Goal: Answer question/provide support: Share knowledge or assist other users

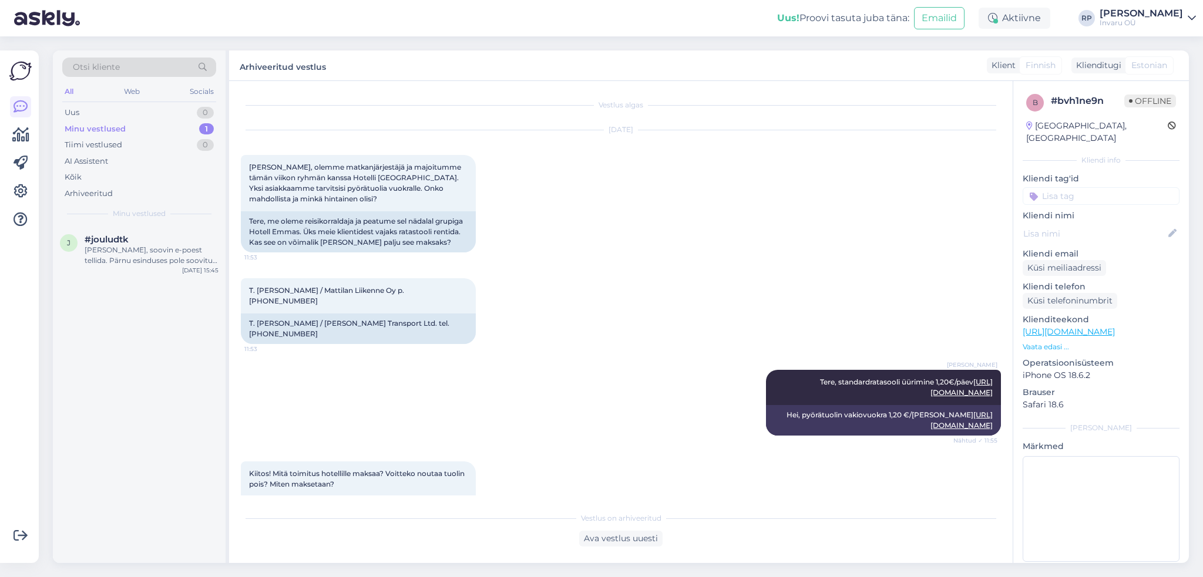
scroll to position [1816, 0]
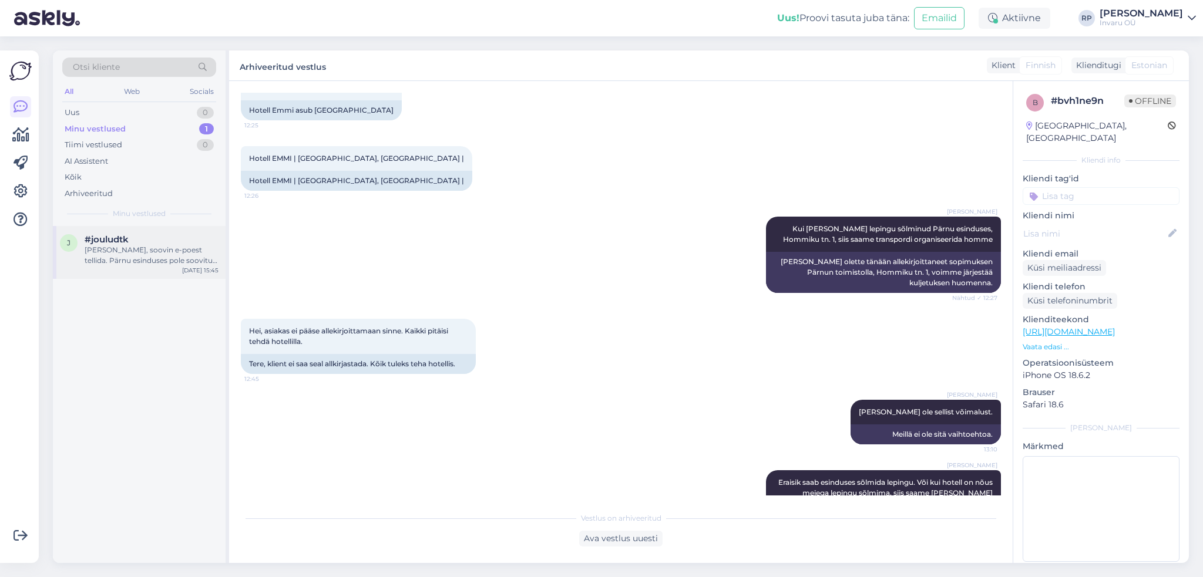
click at [90, 254] on div "[PERSON_NAME], soovin e-poest tellida. Pärnu esinduses pole soovitud tooteid" at bounding box center [152, 255] width 134 height 21
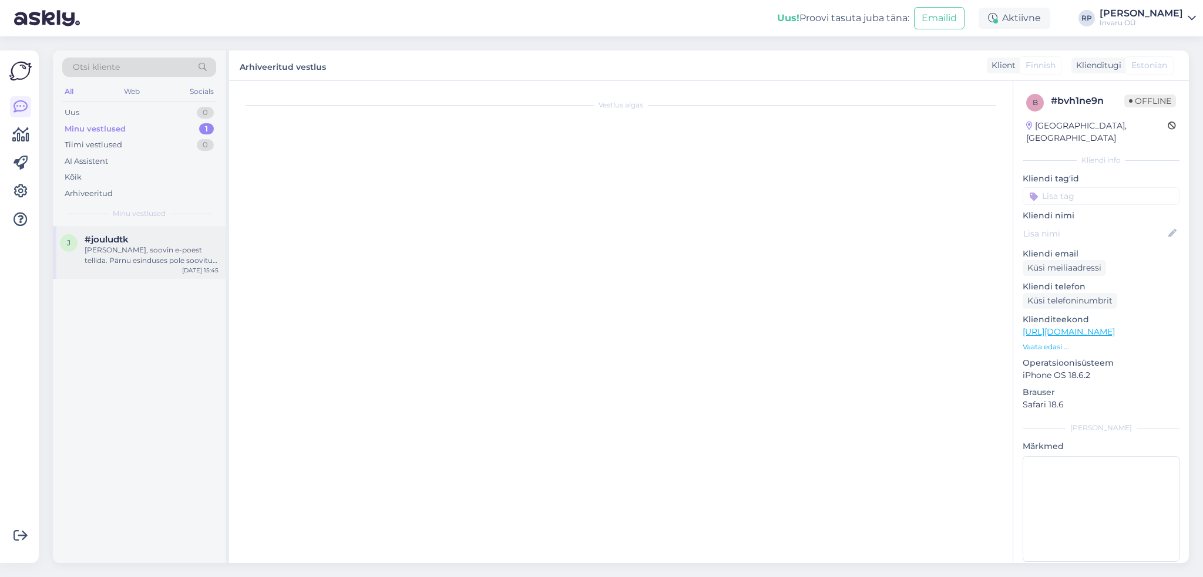
scroll to position [223, 0]
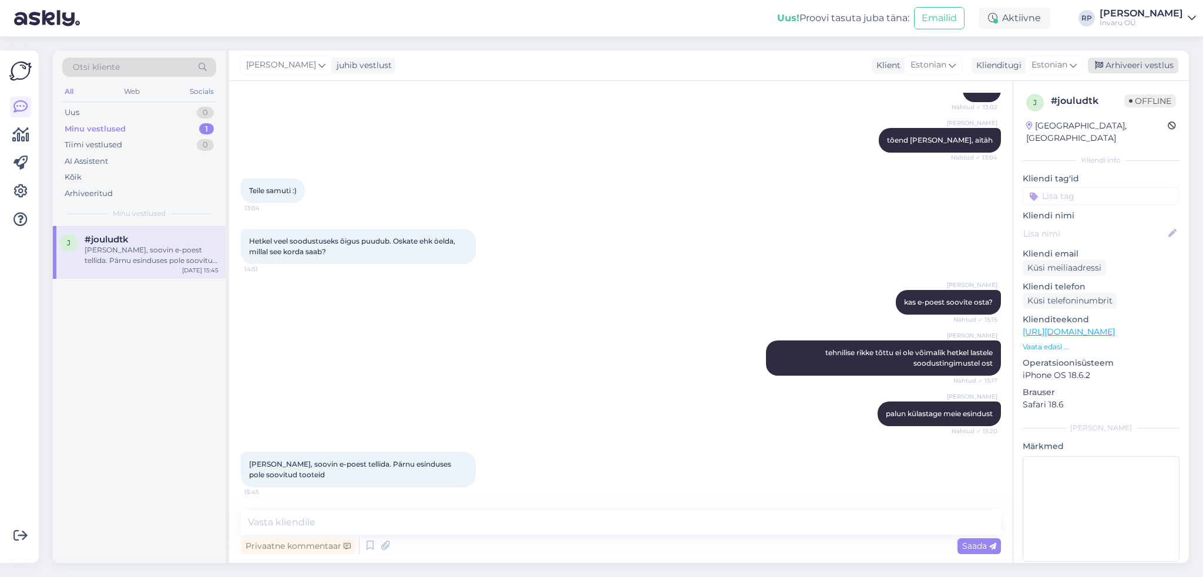
click at [1153, 65] on div "Arhiveeri vestlus" at bounding box center [1132, 66] width 90 height 16
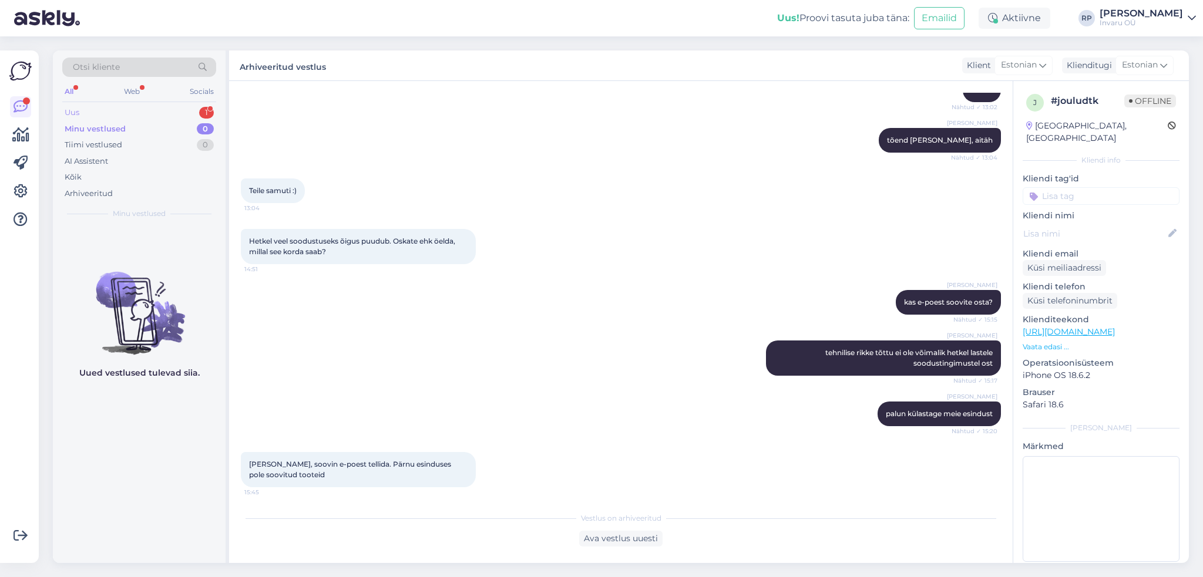
click at [68, 107] on div "Uus" at bounding box center [72, 113] width 15 height 12
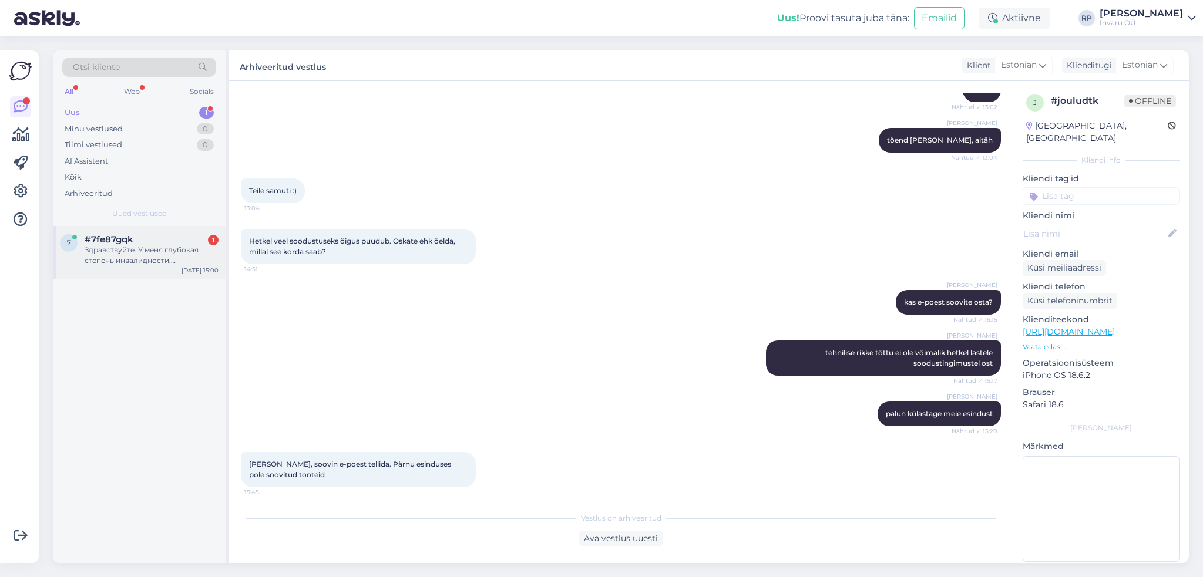
click at [134, 253] on div "Здравствуйте. У меня глубокая степень инвалидности, передвигаюсь на инвалидной …" at bounding box center [152, 255] width 134 height 21
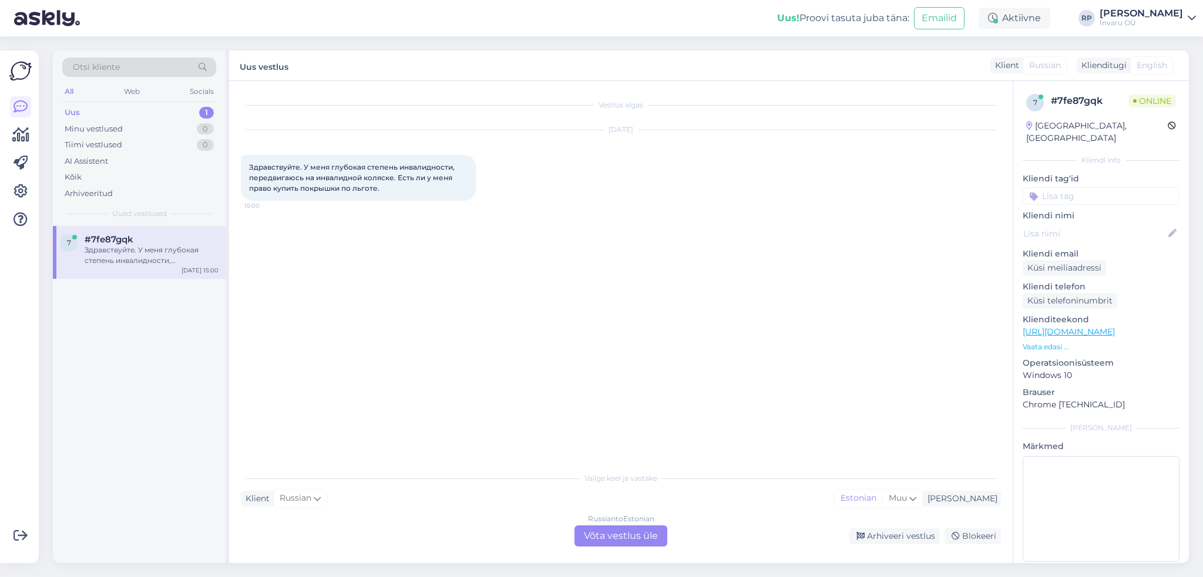
click at [653, 533] on div "Russian to Estonian Võta vestlus üle" at bounding box center [620, 536] width 93 height 21
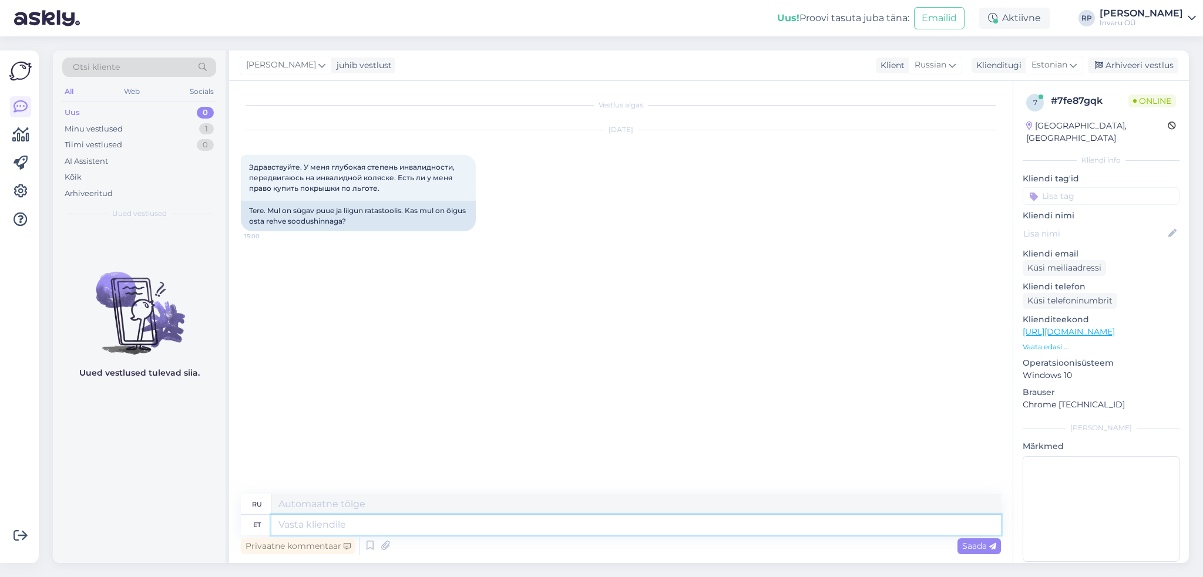
click at [593, 530] on textarea at bounding box center [635, 525] width 729 height 20
type textarea "Tere"
type textarea "Привет"
type textarea "Tere,"
type textarea "Привет,"
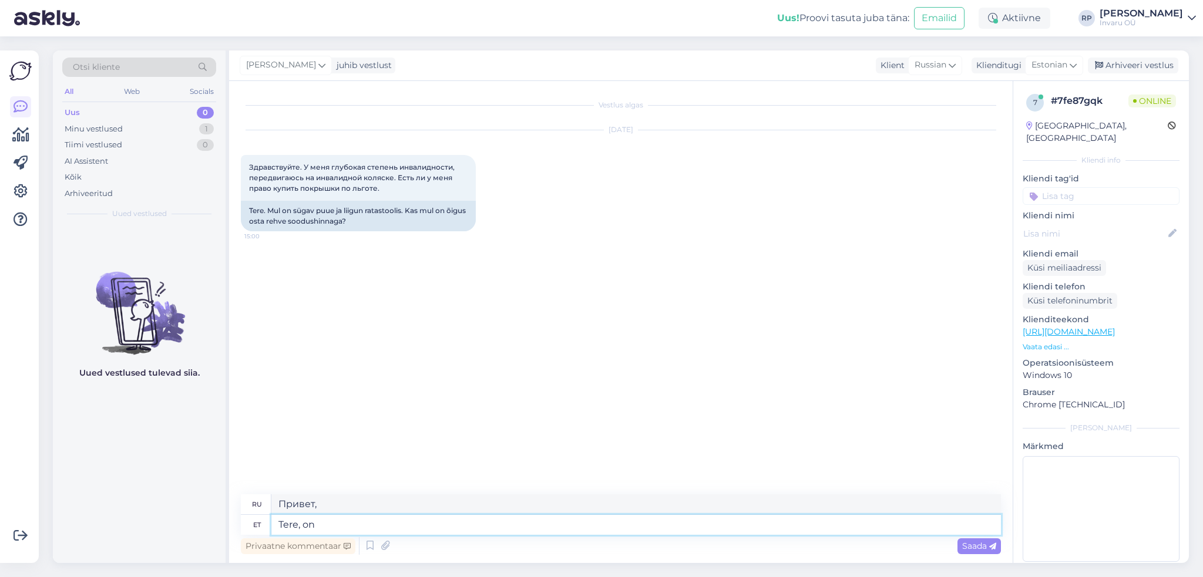
type textarea "Tere, on k"
type textarea "Привет, это"
type textarea "Tere, on [PERSON_NAME]."
type textarea "Здравствуйте, да."
type textarea "Tere, on [PERSON_NAME]. Vajalik"
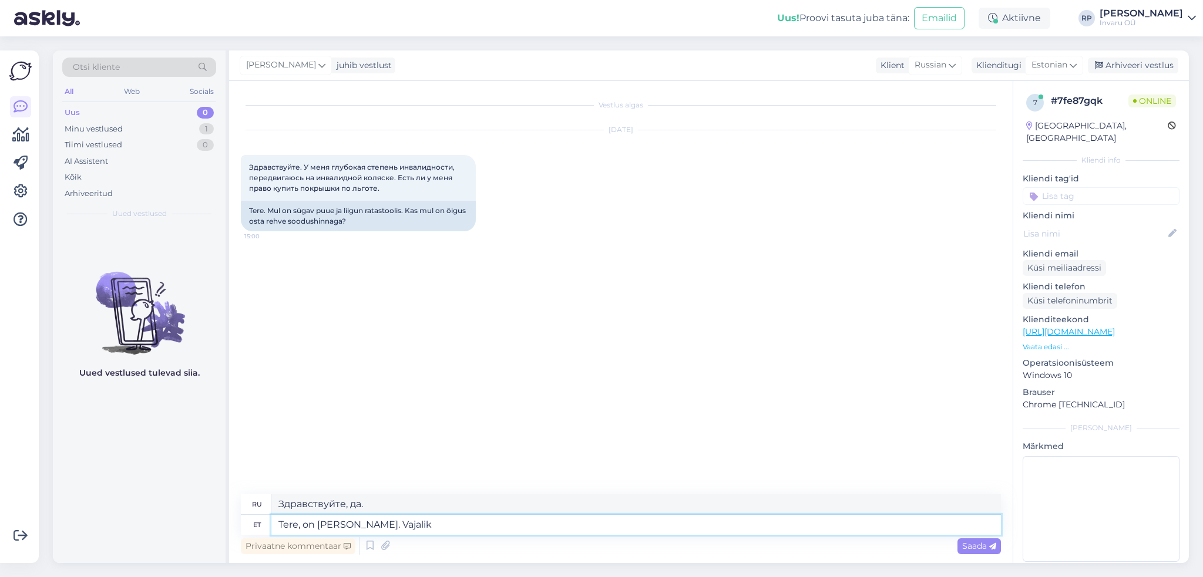
type textarea "Здравствуйте, да. Это необходимо."
type textarea "Tere, on [PERSON_NAME]. Vajalik on abivahenditõe"
type textarea "Здравствуйте, да. Мне нужен инструмент."
type textarea "Tere, on [PERSON_NAME]. Vajalik on abivahenditõend"
type textarea "Здравствуйте, да. Требуется подтверждение оказания помощи."
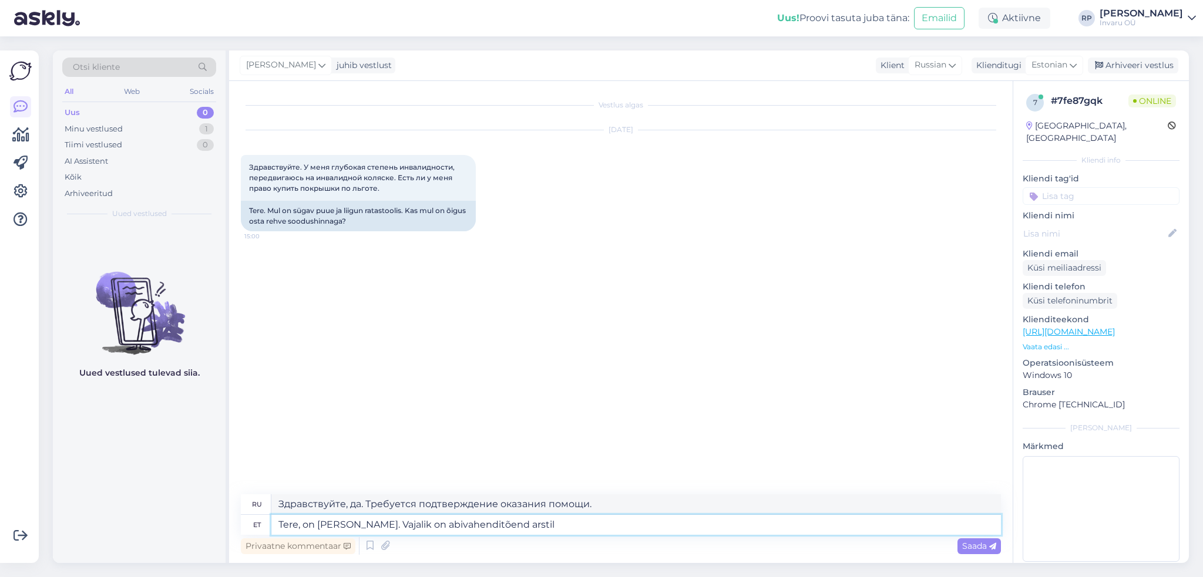
type textarea "Tere, on [PERSON_NAME]. Vajalik on abivahenditõend arstilt"
type textarea "Здравствуйте, да. Требуется справка от врача на медицинское оборудование."
type textarea "Tere, on [PERSON_NAME]. Vajalik on abivahenditõend arstilt."
type textarea "Здравствуйте, да, это так. Требуется справка от врача о наличии медицинского об…"
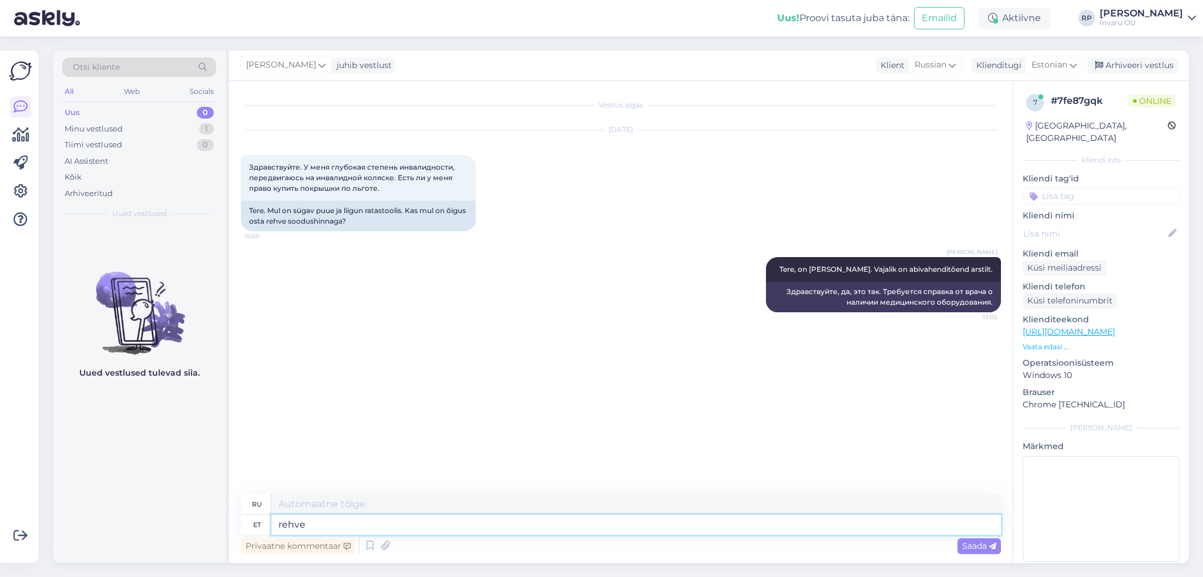
type textarea "rehve s"
type textarea "шины"
type textarea "rehve saate os"
type textarea "вы можете получить шины"
type textarea "rehve saate osta [PERSON_NAME]"
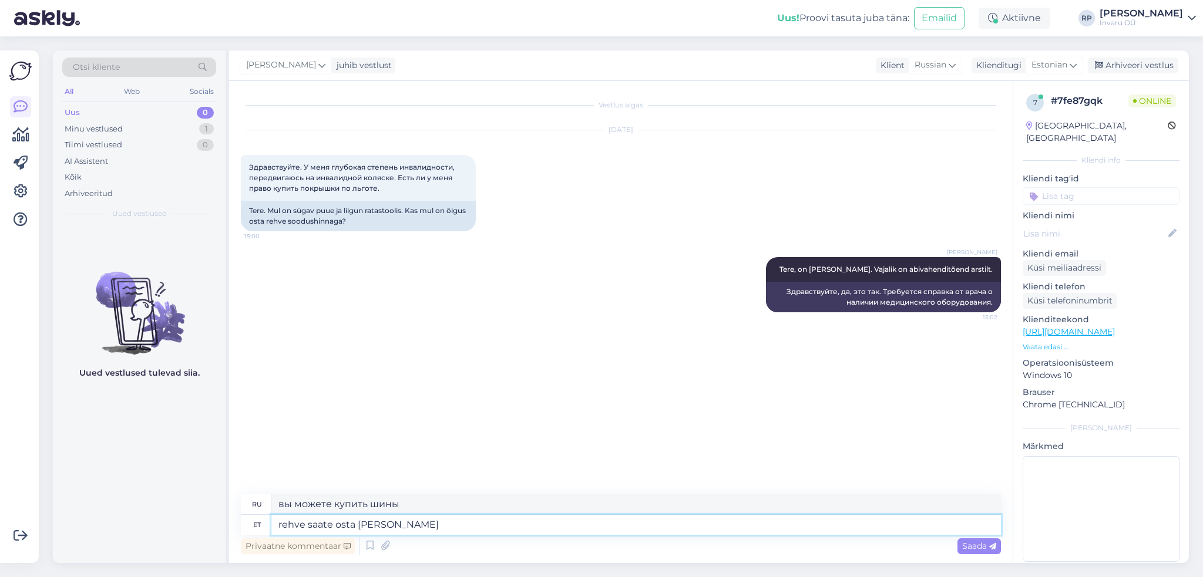
type textarea "вы можете купить шины, если"
type textarea "rehve saate osta [PERSON_NAME] os"
type textarea "вы можете купить шины, если вы"
type textarea "rehve saate osta [PERSON_NAME] ostnud"
type textarea "Вы можете купить шины, если вы приобрели"
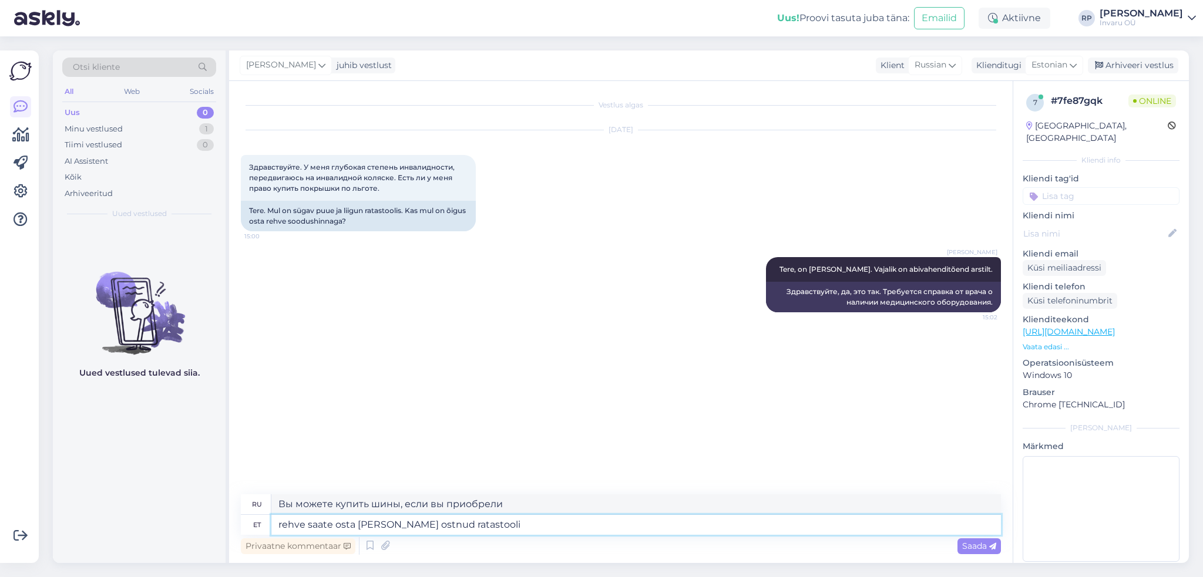
type textarea "rehve saate osta [PERSON_NAME] ostnud ratastooli"
type textarea "Если вы приобрели инвалидную коляску, вы можете купить шины."
type textarea "rehve saate osta [PERSON_NAME] ostnud ratastooli riigipoolse s"
type textarea "Если вы приобрели инвалидную коляску у государства, вы можете купить шины."
type textarea "rehve saate osta [PERSON_NAME] ostnud ratastooli riigipoolse soodus"
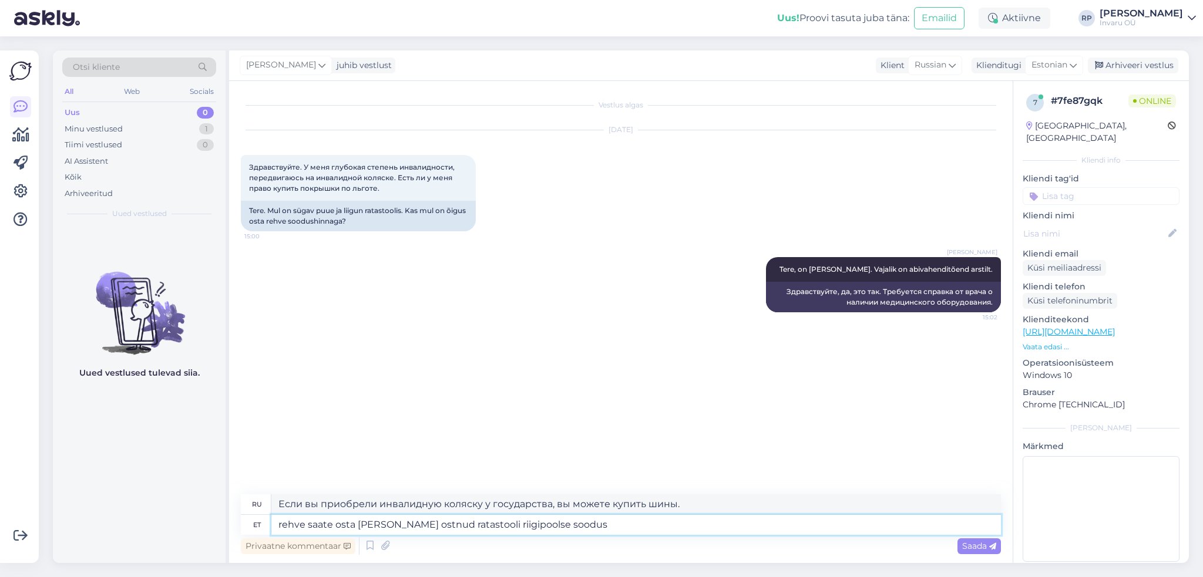
type textarea "Вы можете купить шины, если вы приобрели инвалидную коляску со скидкой от прави…"
type textarea "rehve saate osta [PERSON_NAME] ostnud ratastooli riigipoolse soodustusega"
click at [988, 547] on span "Saada" at bounding box center [979, 546] width 34 height 11
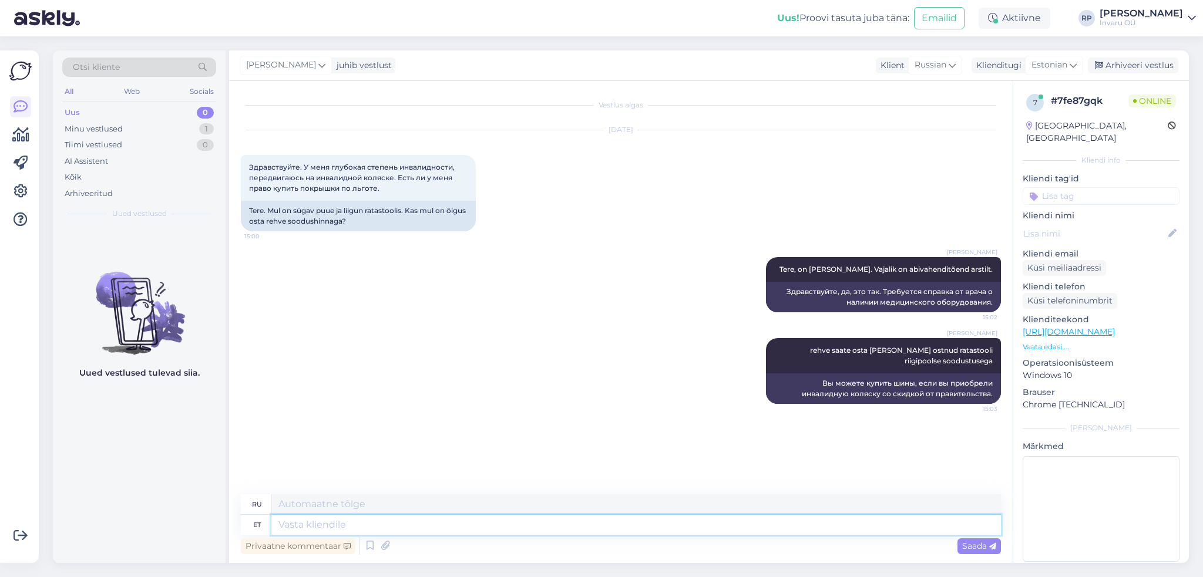
click at [341, 524] on textarea at bounding box center [635, 525] width 729 height 20
click at [301, 526] on textarea at bounding box center [635, 525] width 729 height 20
drag, startPoint x: 279, startPoint y: 524, endPoint x: 301, endPoint y: 524, distance: 22.3
click at [301, 524] on textarea at bounding box center [635, 525] width 729 height 20
click at [282, 524] on textarea at bounding box center [635, 525] width 729 height 20
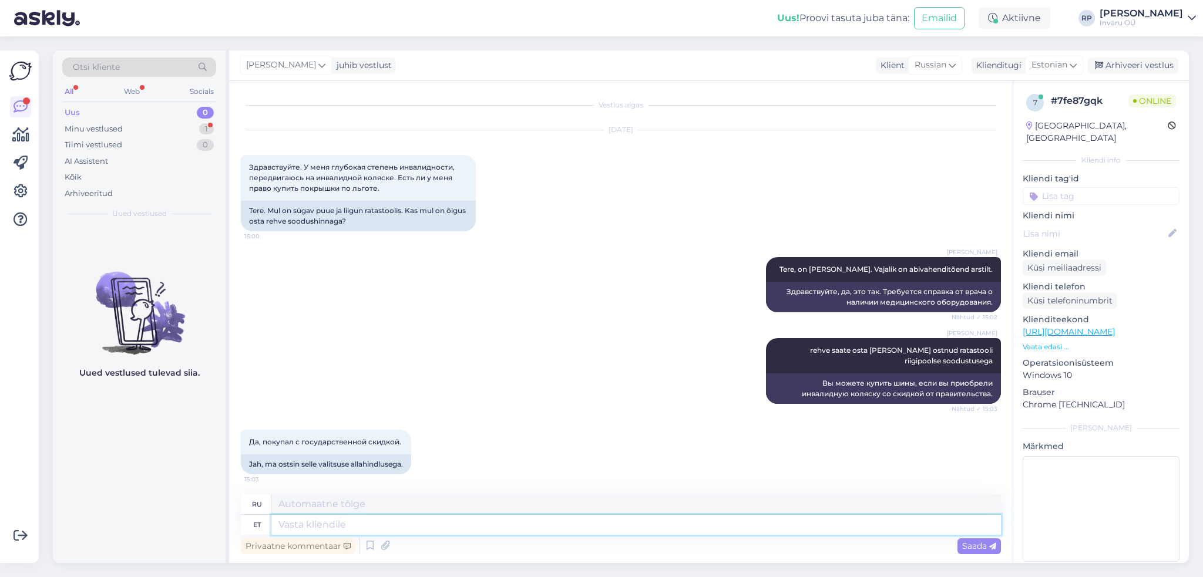
scroll to position [3, 0]
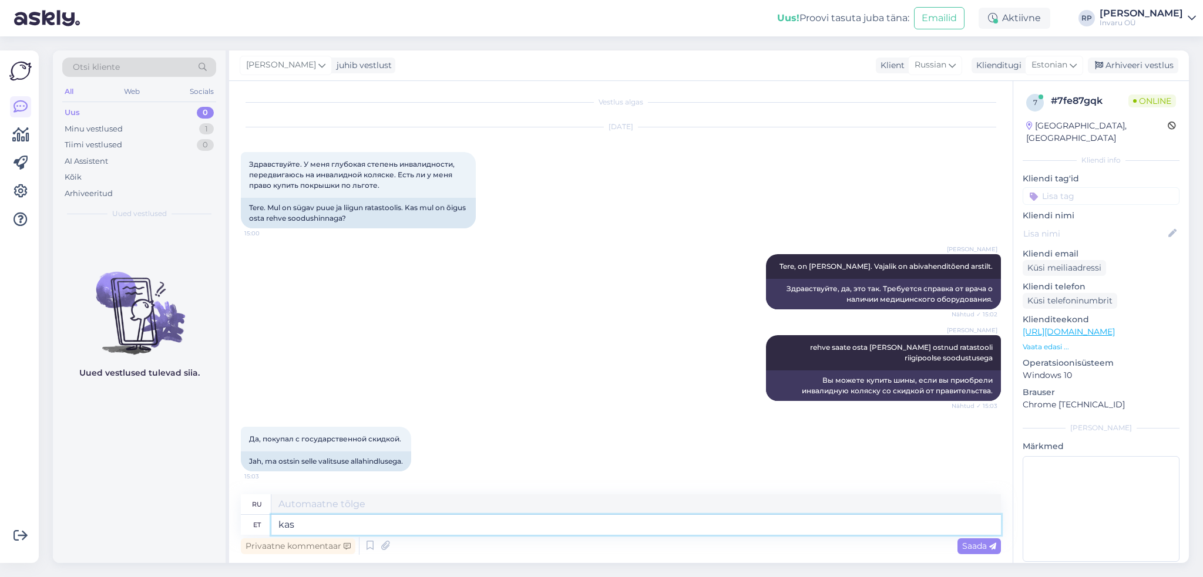
type textarea "kas"
type textarea "ли"
type textarea "kas mäletate,"
type textarea "Ты помнишь?"
type textarea "kas mäletate, m"
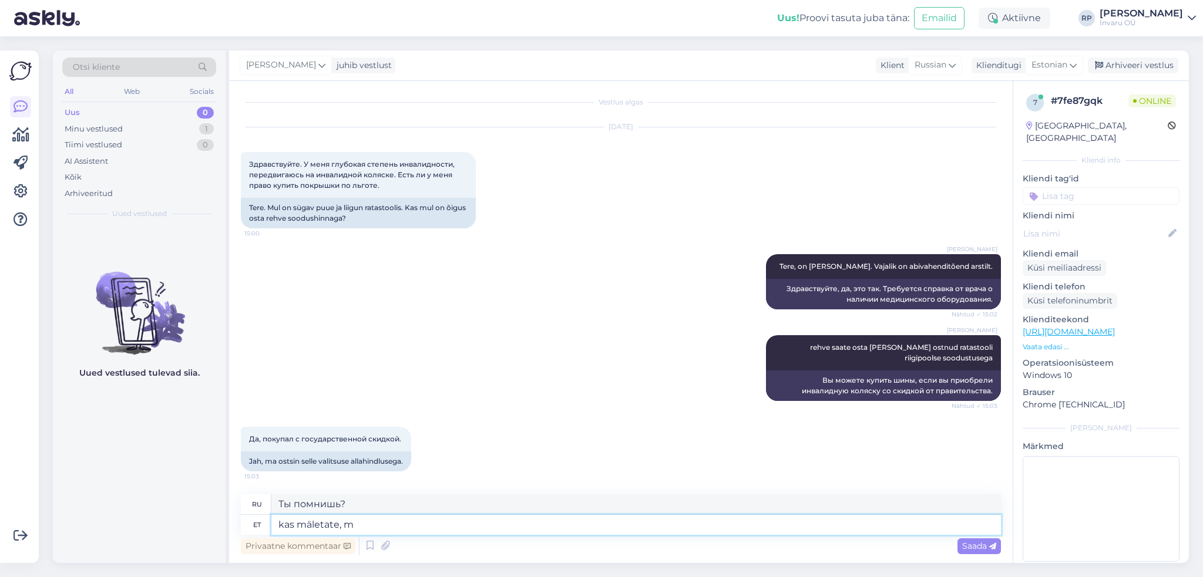
type textarea "Ты помнишь, м?"
type textarea "kas mäletate,"
type textarea "Ты помнишь?"
type textarea "k"
type textarea "ли"
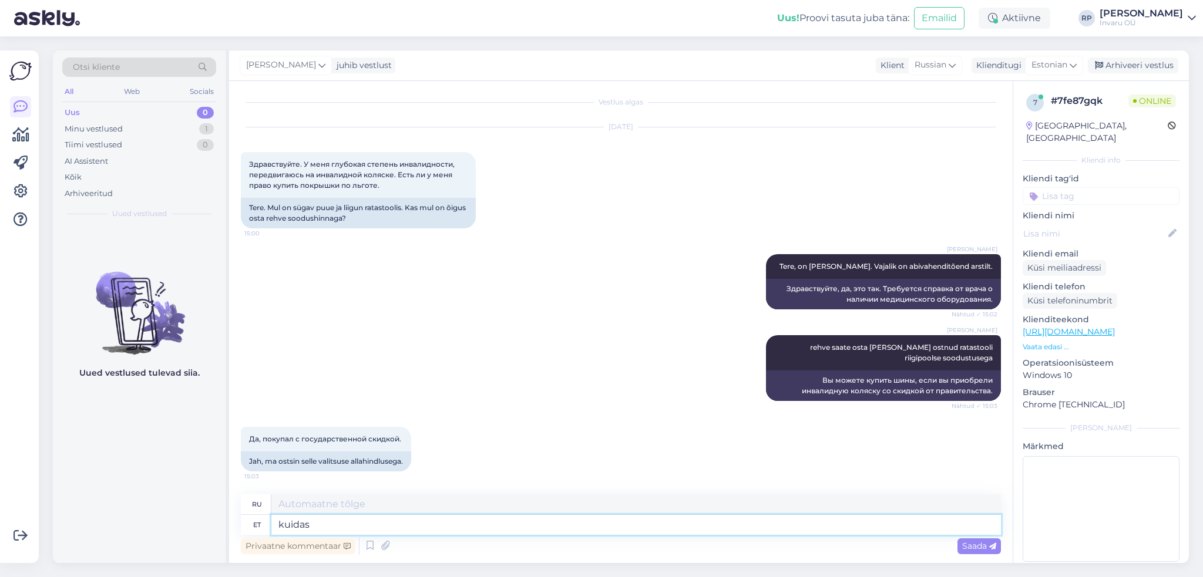
type textarea "kuidas"
type textarea "как"
type textarea "kuidas I"
type textarea "как я"
type textarea "kuidas [PERSON_NAME],"
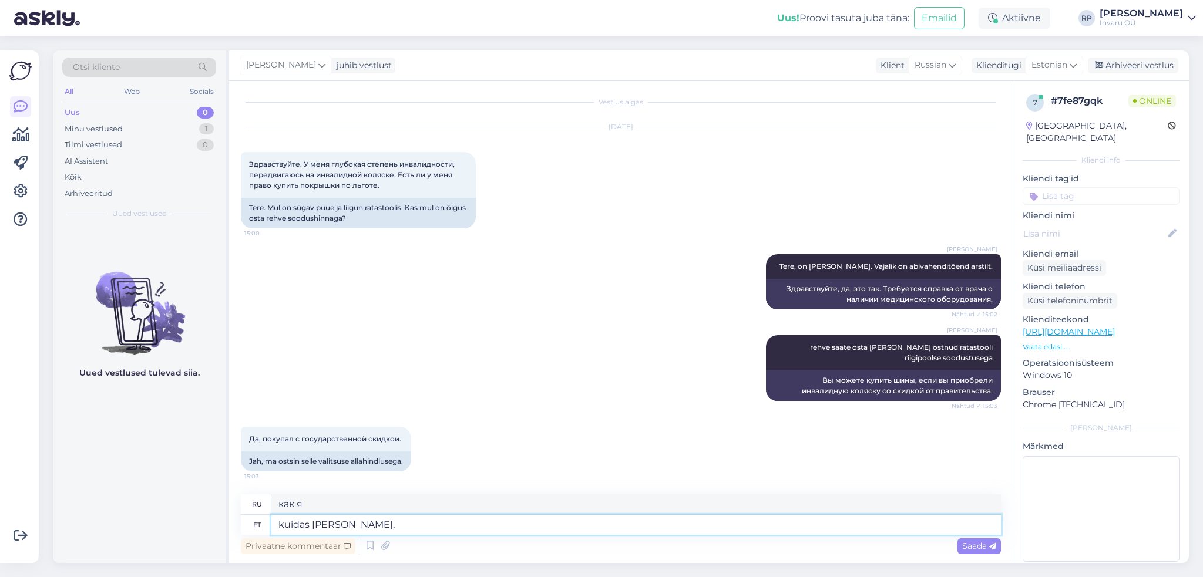
type textarea "как использовать личный идентификатор,"
type textarea "kuidas [PERSON_NAME], vaatan"
type textarea "Как там Персональный Код, я посмотрю."
type textarea "kuidas [PERSON_NAME], vaatan õle"
type textarea "Как там удостоверение личности, я смотрю на соломинку."
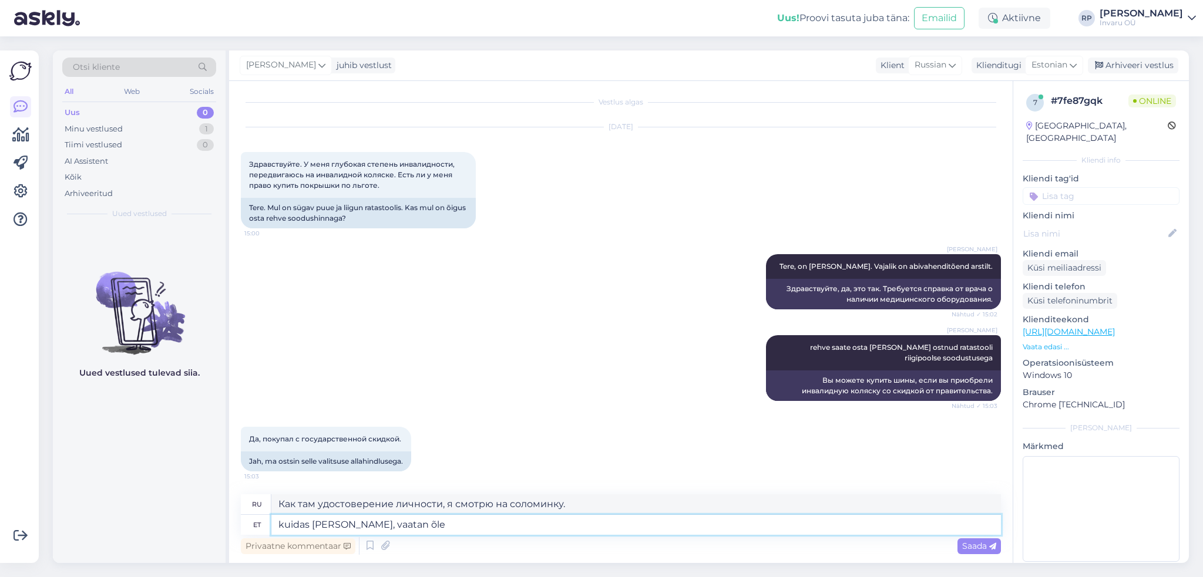
type textarea "kuidas [PERSON_NAME], vaatan õle?"
type textarea "А как насчет персонального удостоверения личности, я смотрю на соломинки?"
type textarea "kuidas [PERSON_NAME], vaatan õle?"
click at [962, 550] on span "Saada" at bounding box center [979, 546] width 34 height 11
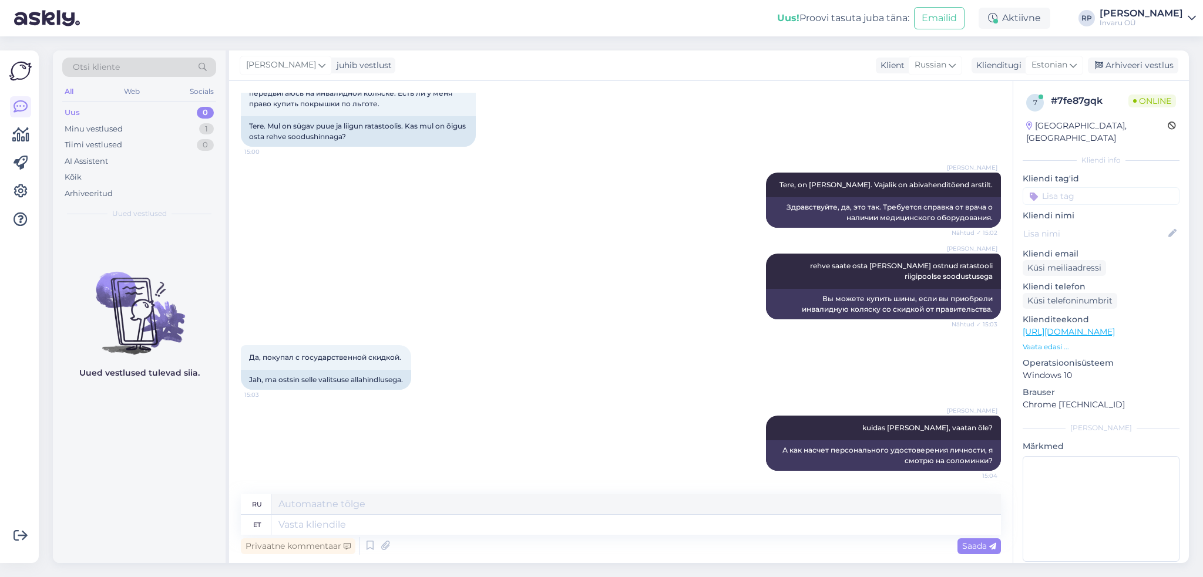
click at [346, 462] on div "[PERSON_NAME] kuidas [PERSON_NAME], vaatan õle? 15:04 А как насчет персональног…" at bounding box center [621, 443] width 760 height 81
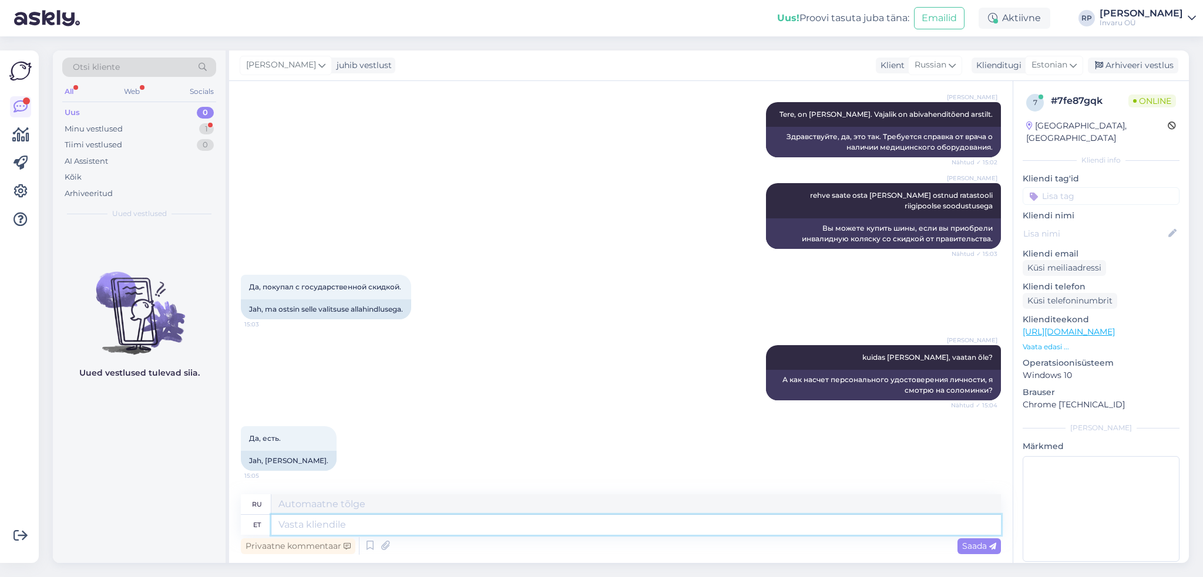
click at [373, 525] on textarea at bounding box center [635, 525] width 729 height 20
type textarea "kirjutage"
type textarea "писать"
type textarea "kirjutage palun"
type textarea "пожалуйста, напишите"
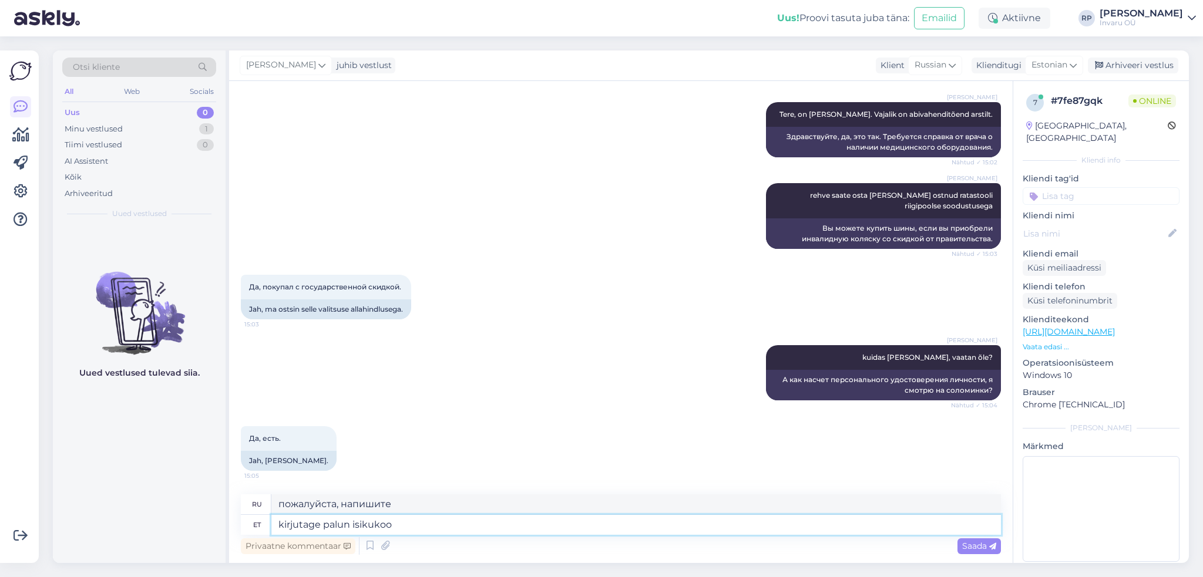
type textarea "kirjutage palun isikukood"
type textarea "пожалуйста, введите ваш персональный идентификационный номер"
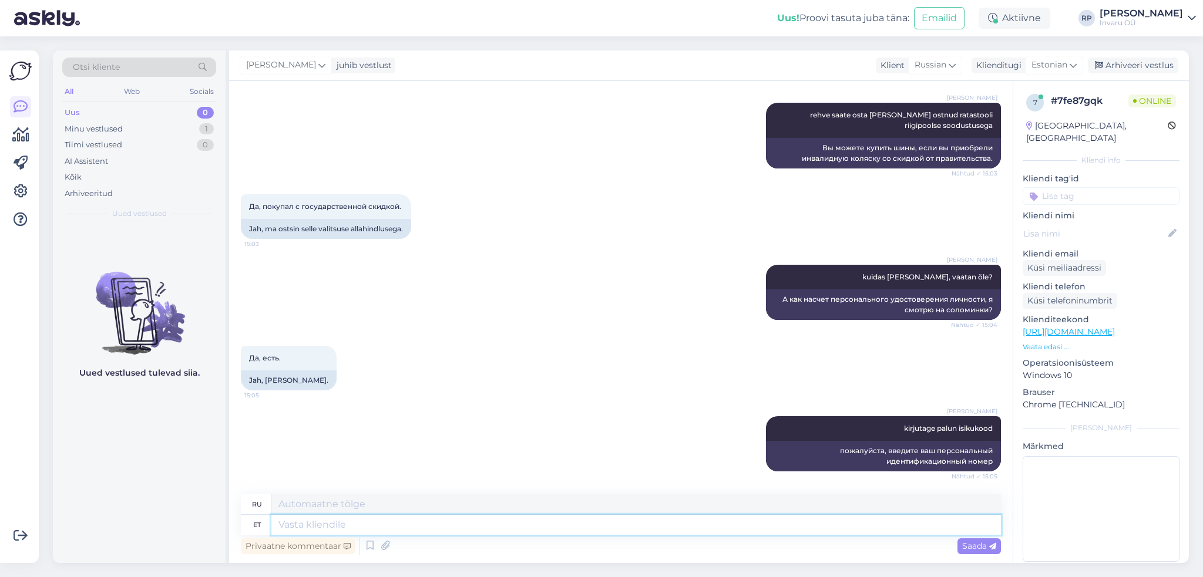
scroll to position [306, 0]
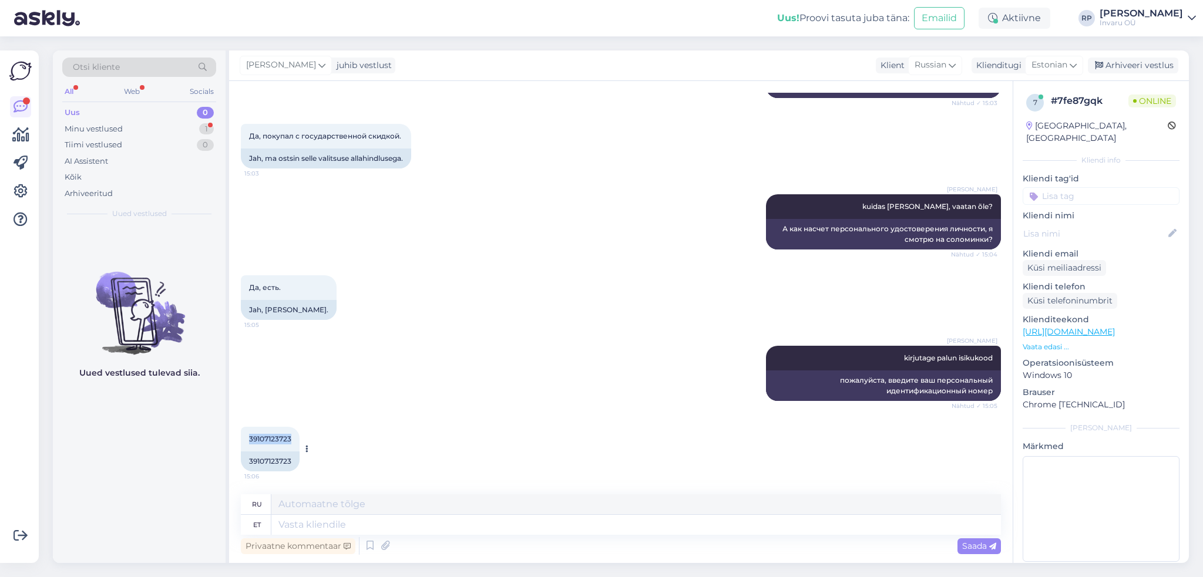
drag, startPoint x: 292, startPoint y: 440, endPoint x: 247, endPoint y: 441, distance: 45.8
click at [247, 441] on div "39107123723 15:06" at bounding box center [270, 439] width 59 height 25
copy span "39107123723"
click at [321, 521] on textarea at bounding box center [635, 525] width 729 height 20
type textarea "ja,"
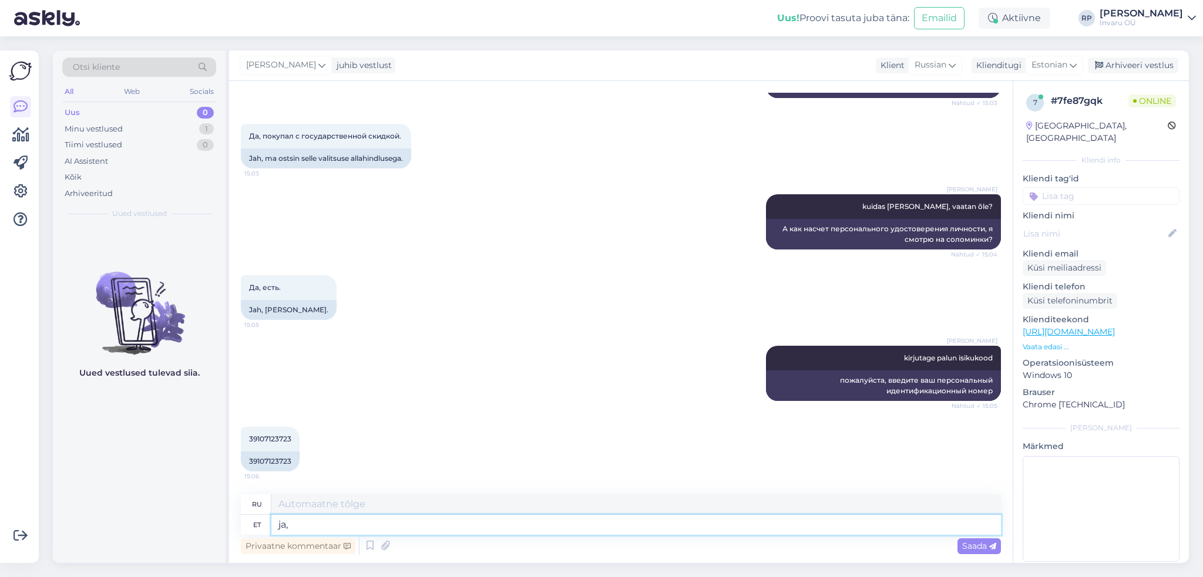
type textarea "и,"
type textarea "ja, saate"
type textarea "да, ты можешь"
type textarea "ja, saate [PERSON_NAME] osta,"
type textarea "да, вы можете его купить,"
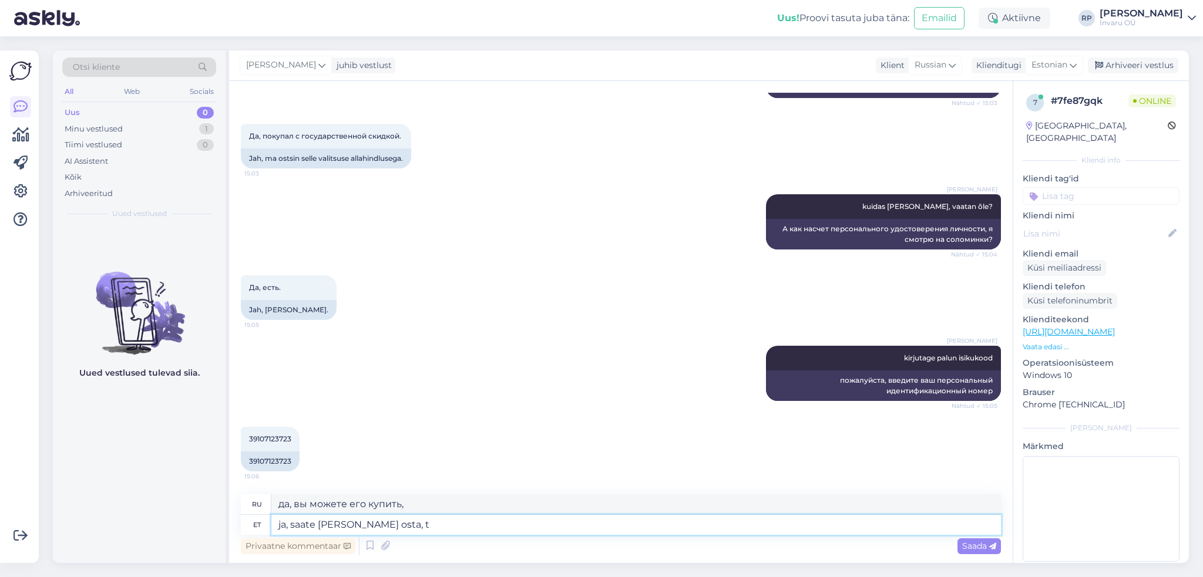
type textarea "ja, saate [PERSON_NAME] osta, tõ"
type textarea "да, вы можете его купить, т"
type textarea "ja, saate [PERSON_NAME] osta, tõendit"
type textarea "и вы можете купить сертификат"
type textarea "ja, saate [PERSON_NAME] osta, tõendit ei"
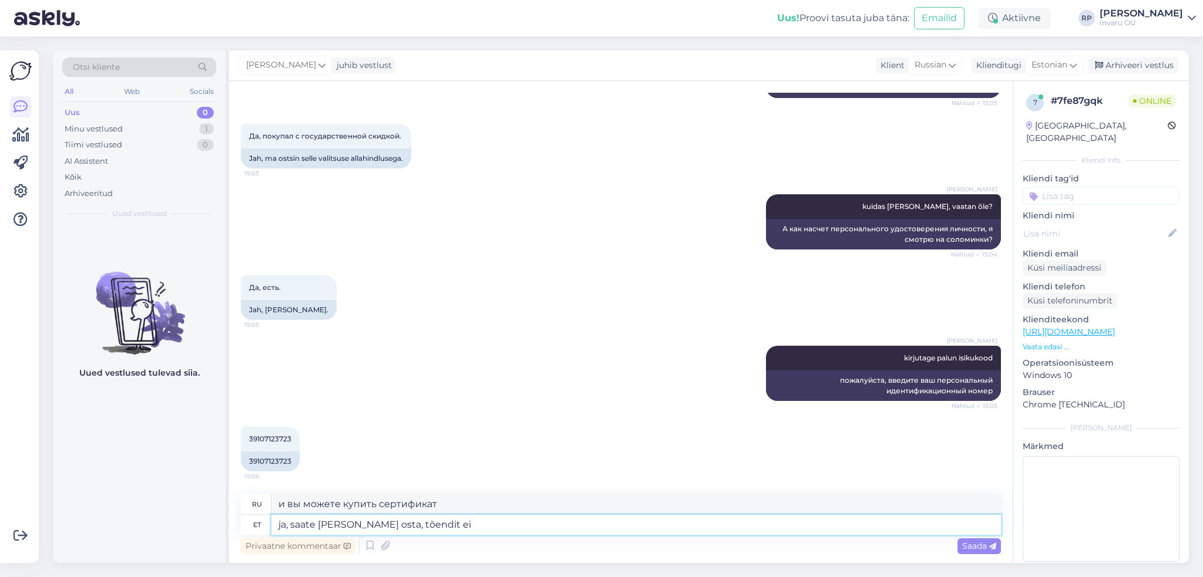
type textarea "да, вы можете это купить, нет доказательств"
type textarea "ja, saate [PERSON_NAME] osta, tõendit ei ole"
type textarea "да, вы можете это купить, нет никаких доказательств"
type textarea "ja, saate [PERSON_NAME] osta, tõendit ei [PERSON_NAME]"
type textarea "да, вы можете его купить, доказательства не нужны"
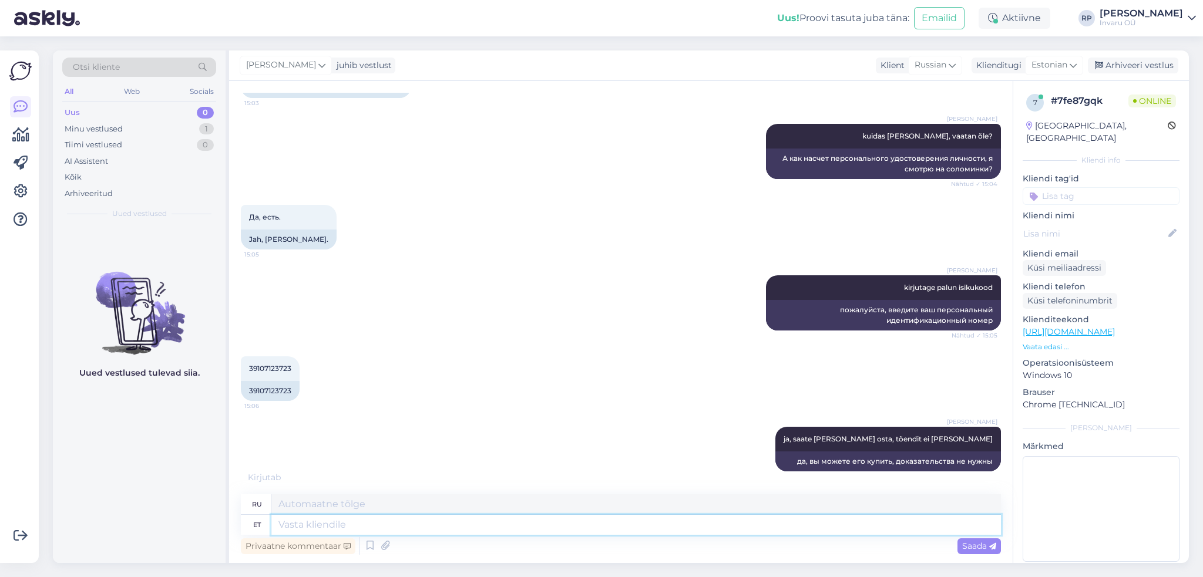
scroll to position [447, 0]
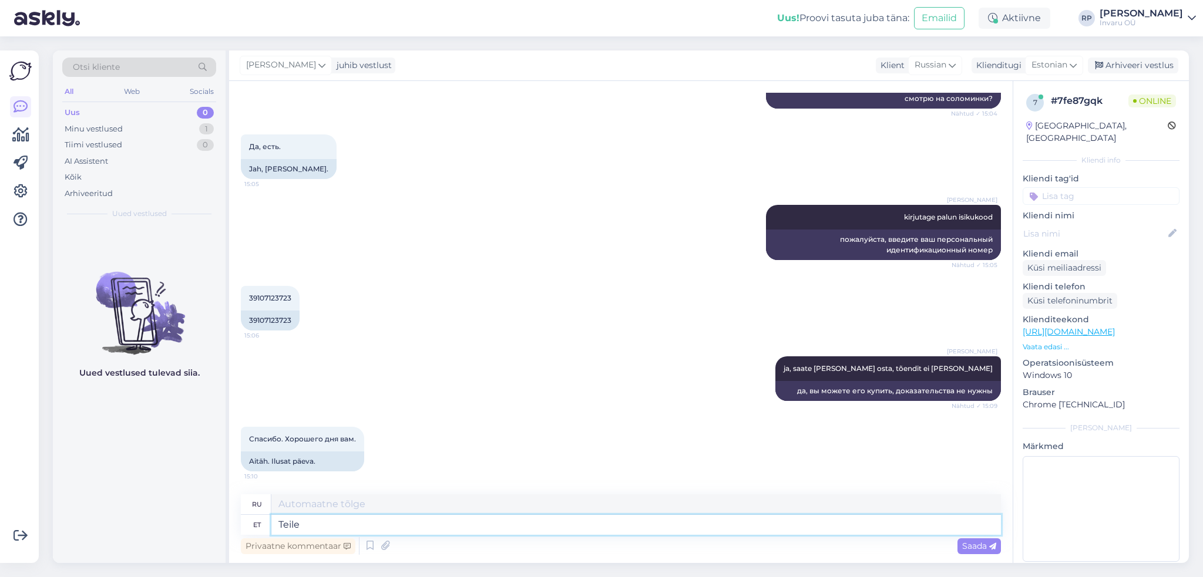
type textarea "Teile"
type textarea "Для тебя"
type textarea "Teile samuti"
type textarea "И тебе тоже."
type textarea "Teile samuti!"
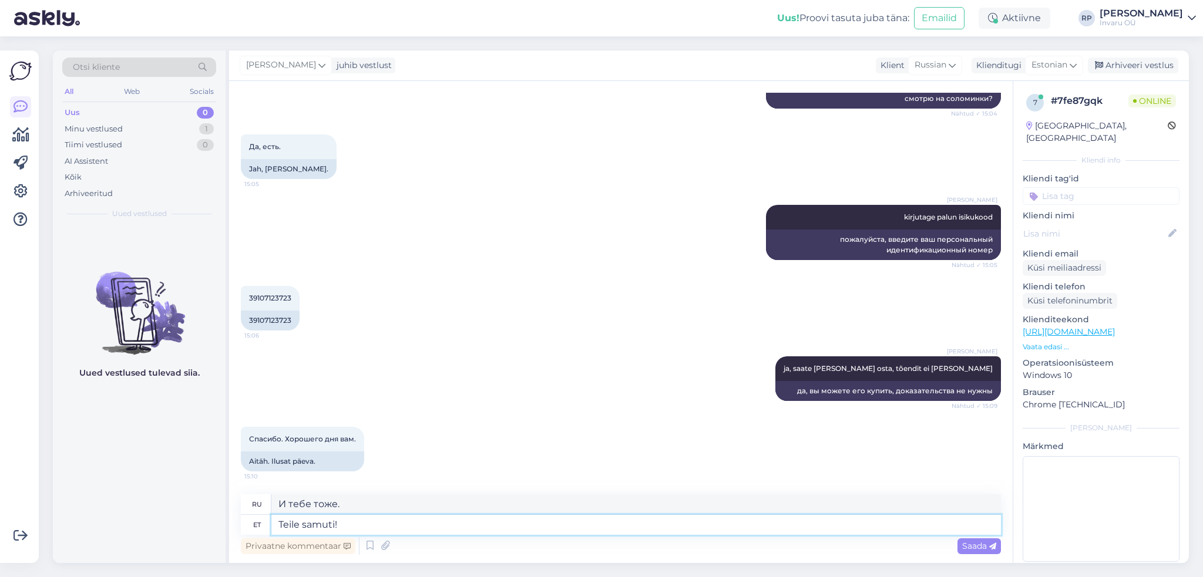
type textarea "И Вам того же!"
type textarea "Teile samuti!"
click at [974, 544] on span "Saada" at bounding box center [979, 546] width 34 height 11
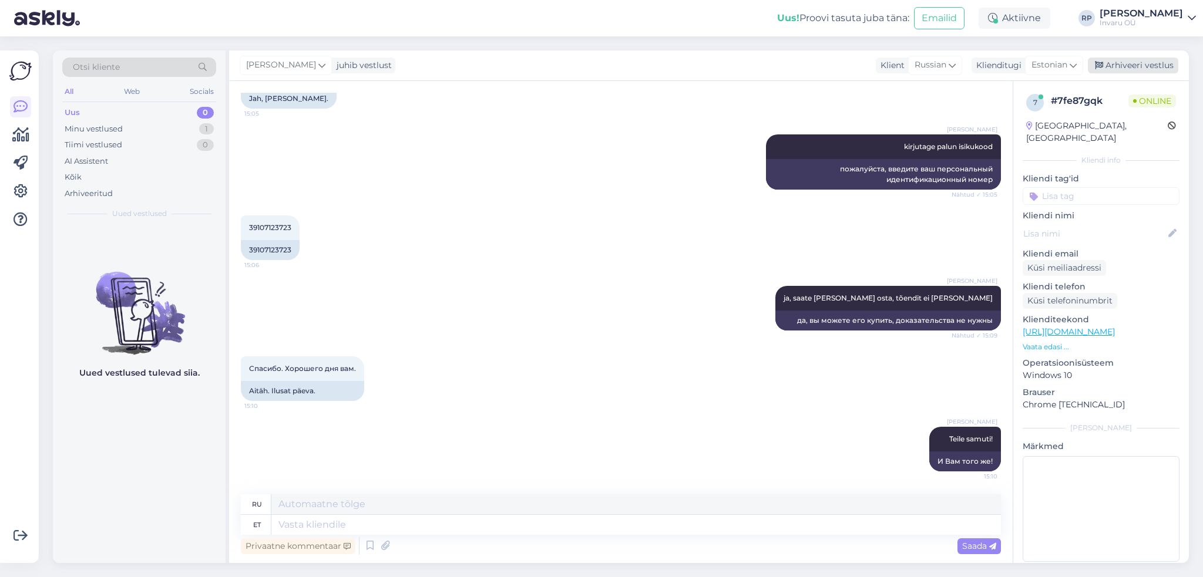
click at [1132, 62] on div "Arhiveeri vestlus" at bounding box center [1132, 66] width 90 height 16
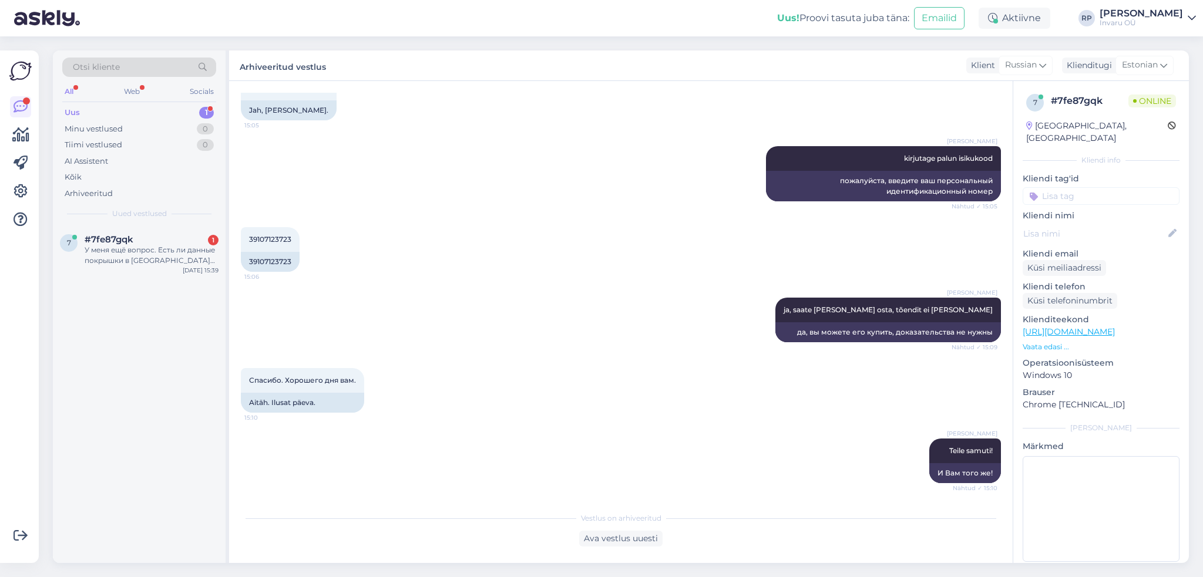
scroll to position [567, 0]
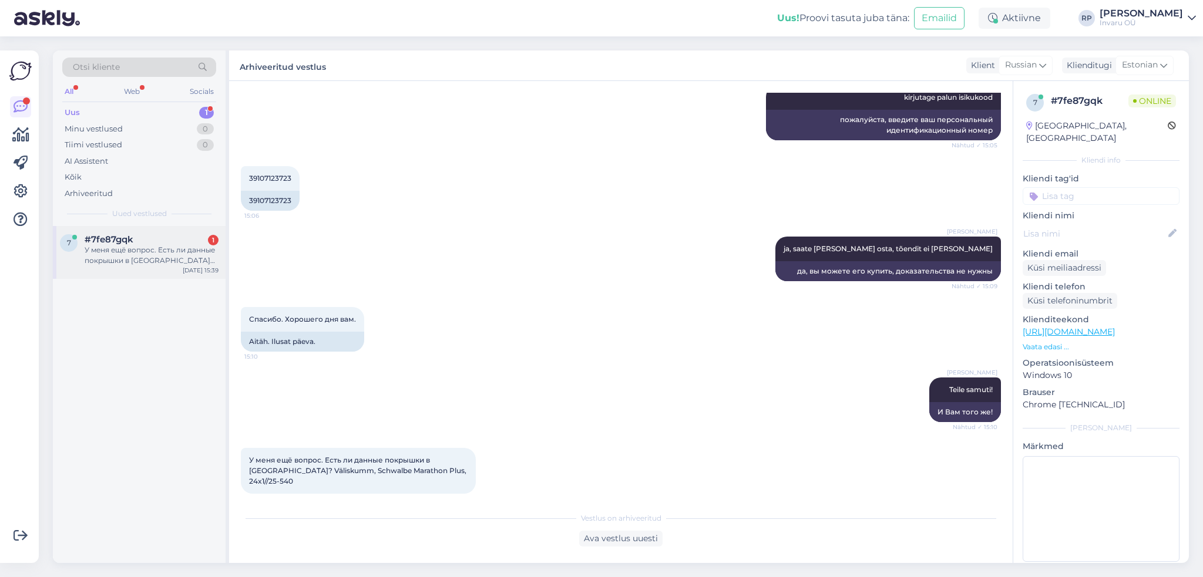
click at [139, 252] on div "У меня ещё вопрос. Есть ли данные покрышки в [GEOGRAPHIC_DATA]? Väliskumm, Schw…" at bounding box center [152, 255] width 134 height 21
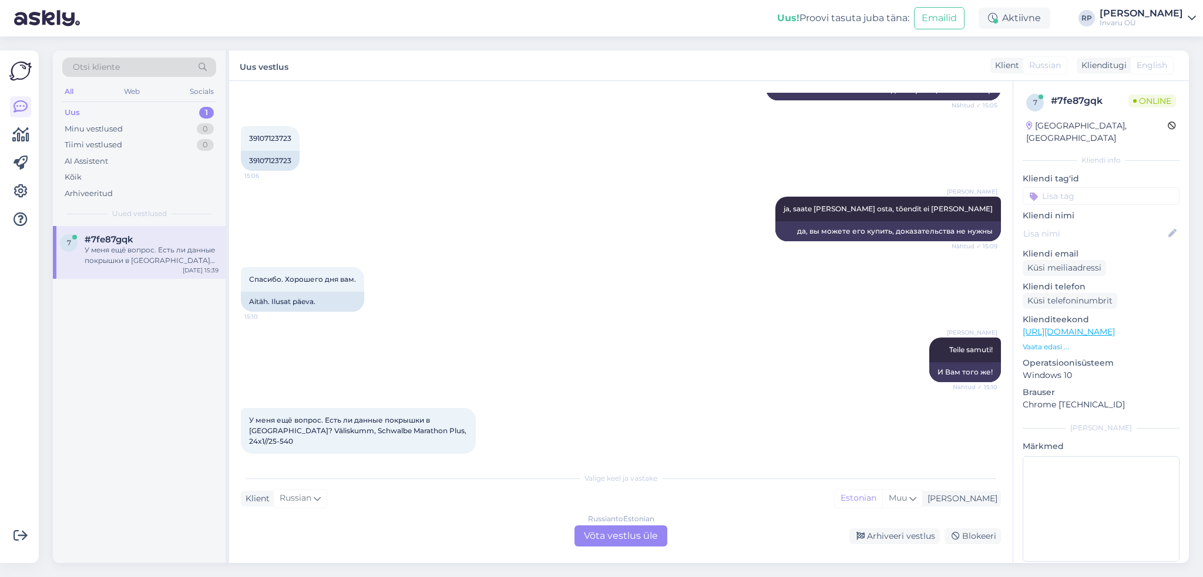
click at [584, 535] on div "Russian to Estonian Võta vestlus üle" at bounding box center [620, 536] width 93 height 21
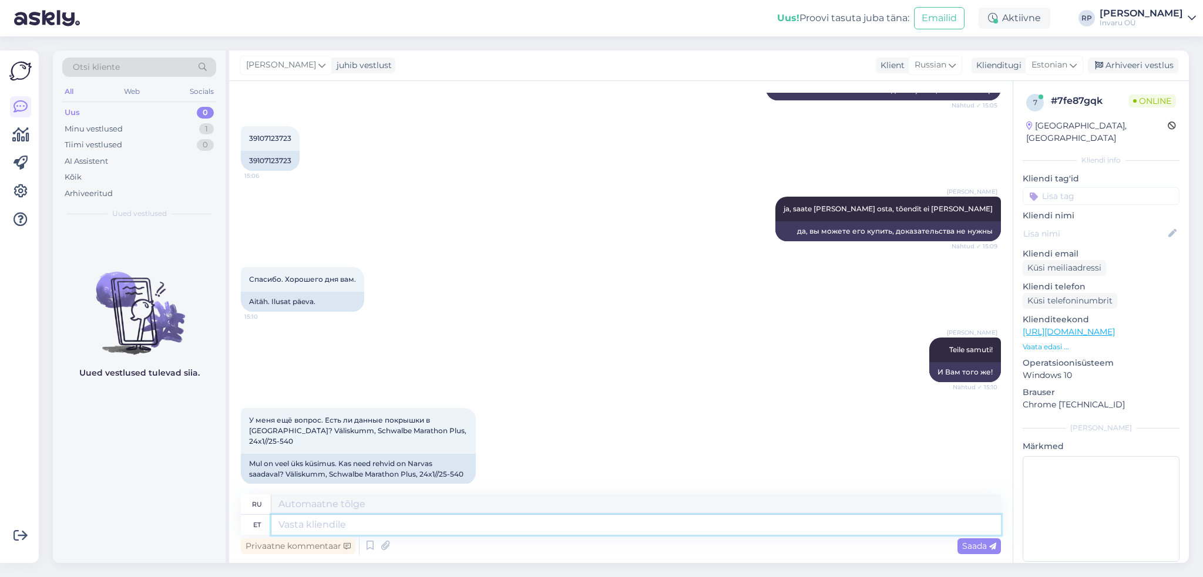
click at [368, 523] on textarea at bounding box center [635, 525] width 729 height 20
type textarea "ko"
type textarea "ко"
type textarea "kohe"
type textarea "немедленно"
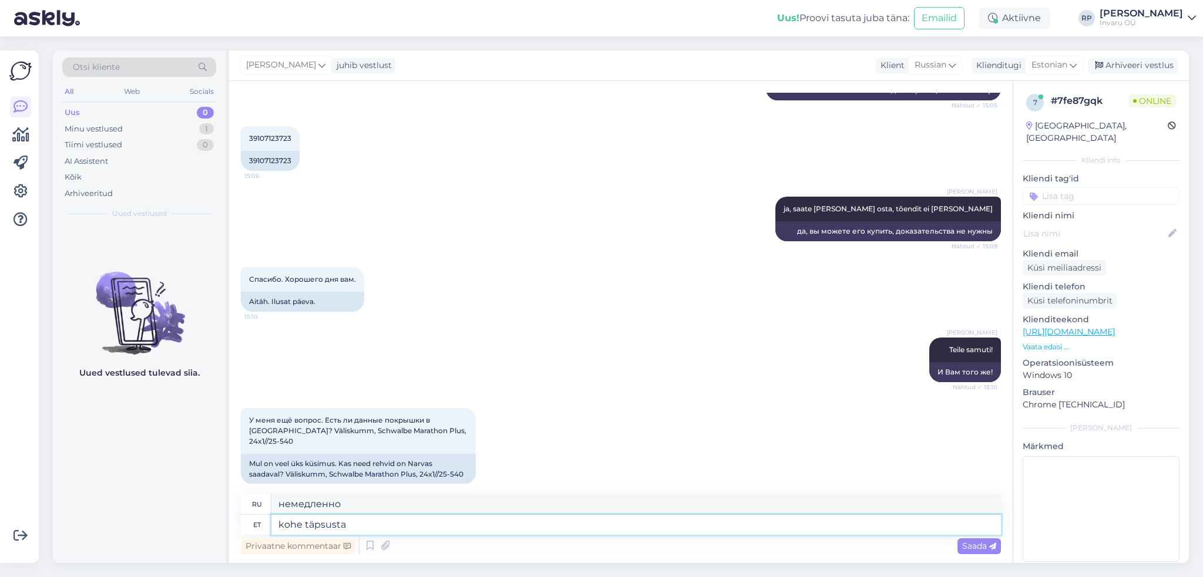
type textarea "kohe täpsustan"
type textarea "Я сразу уточню."
type textarea "kohe täpsustan"
click at [982, 544] on span "Saada" at bounding box center [979, 546] width 34 height 11
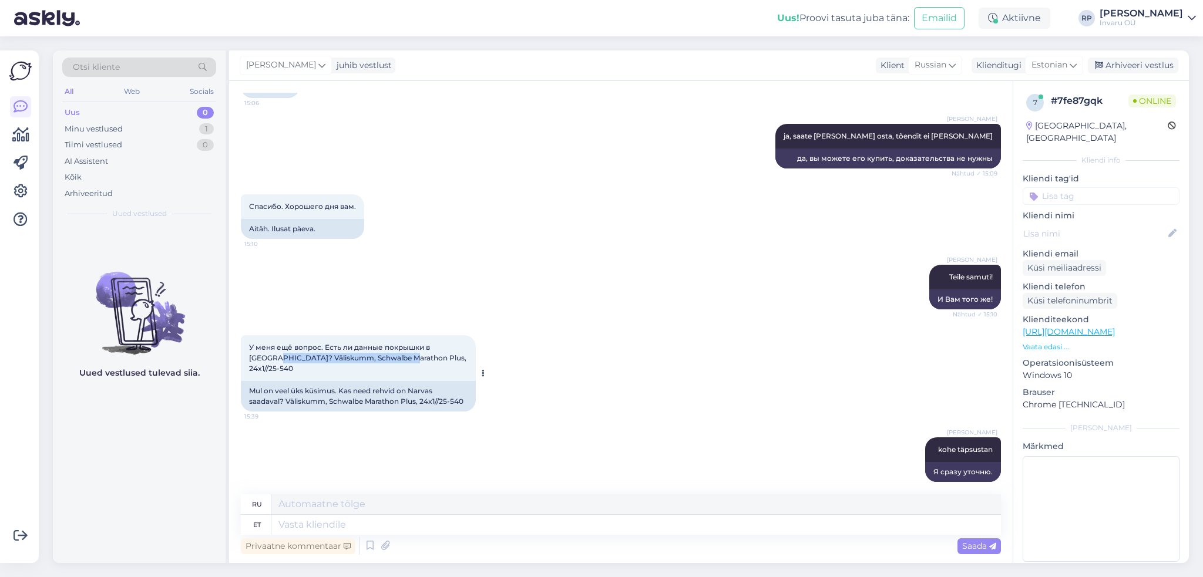
drag, startPoint x: 380, startPoint y: 356, endPoint x: 250, endPoint y: 361, distance: 131.0
click at [250, 361] on span "У меня ещё вопрос. Есть ли данные покрышки в [GEOGRAPHIC_DATA]? Väliskumm, Schw…" at bounding box center [358, 358] width 219 height 30
drag, startPoint x: 434, startPoint y: 358, endPoint x: 248, endPoint y: 359, distance: 186.1
click at [248, 359] on div "У меня ещё вопрос. Есть ли данные покрышки в [GEOGRAPHIC_DATA]? Väliskumm, Schw…" at bounding box center [358, 358] width 235 height 46
copy span "Väliskumm, Schwalbe Marathon Plus, 24x1//25-540"
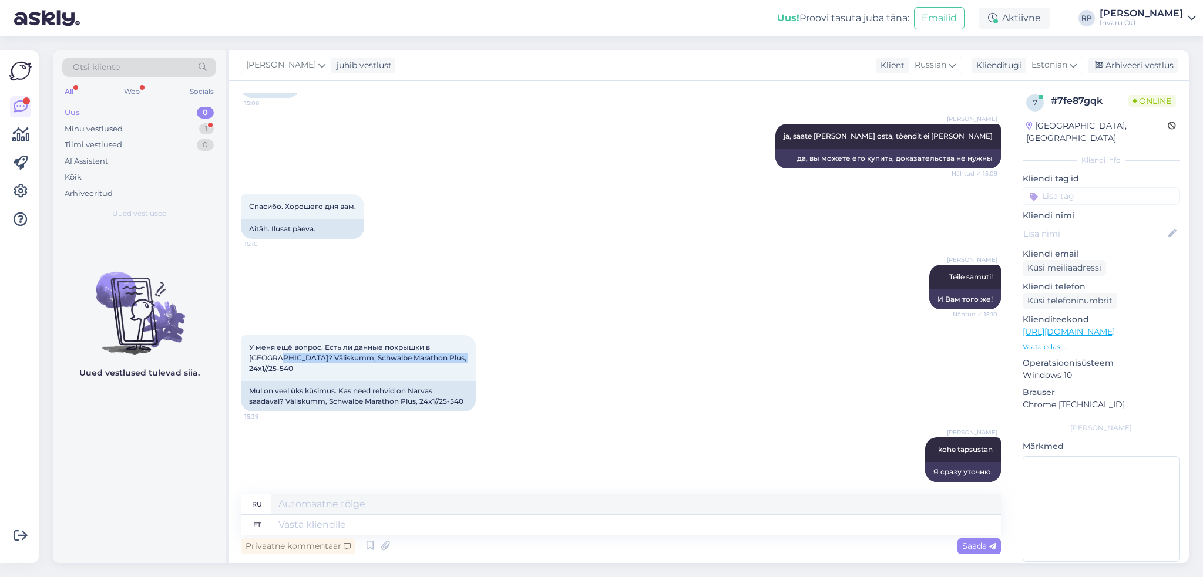
scroll to position [750, 0]
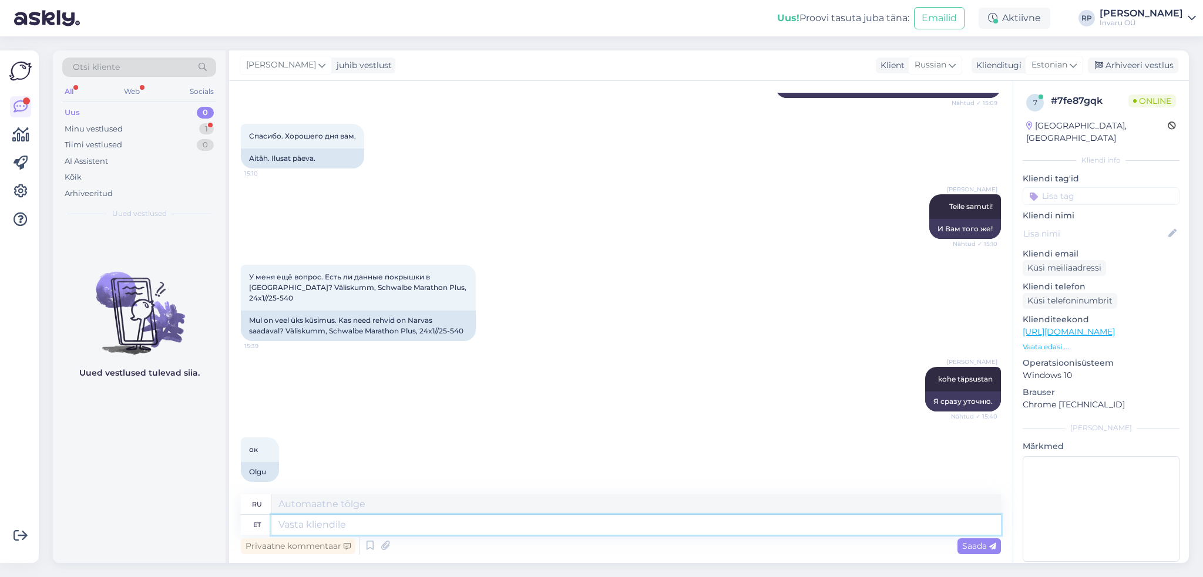
click at [333, 521] on textarea at bounding box center [635, 525] width 729 height 20
type textarea "ei"
type textarea "нет"
type textarea "ei ole hetkel,"
type textarea "не в данный момент,"
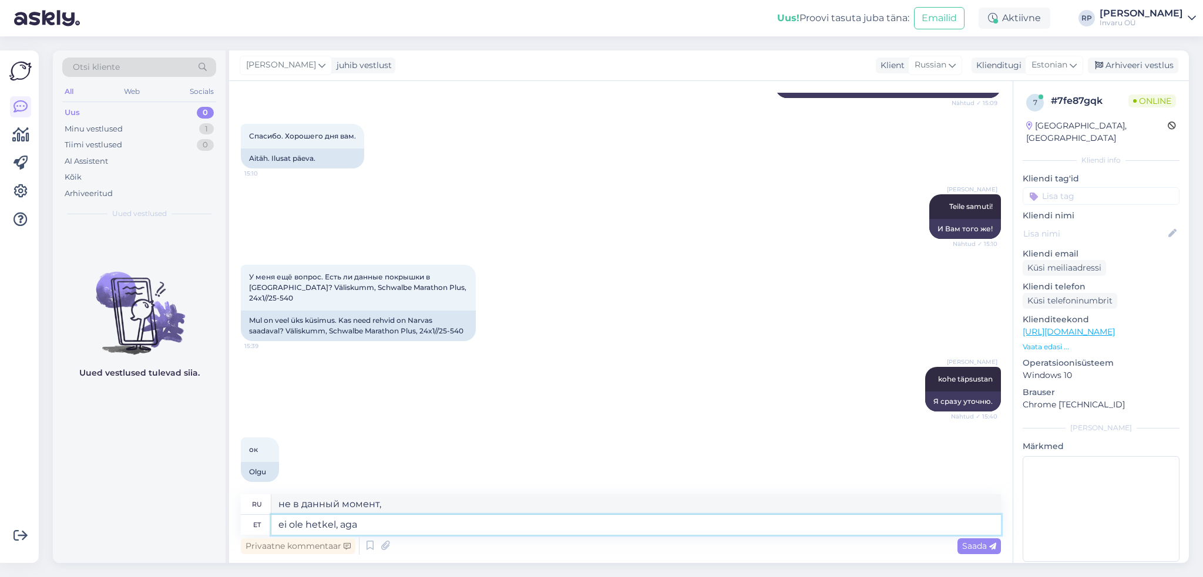
type textarea "ei [PERSON_NAME], aga s"
type textarea "не в данный момент, но"
type textarea "ei [PERSON_NAME], aga saaksin t"
type textarea "не сейчас, но я мог бы"
type textarea "ei [PERSON_NAME], aga saaksin tellida"
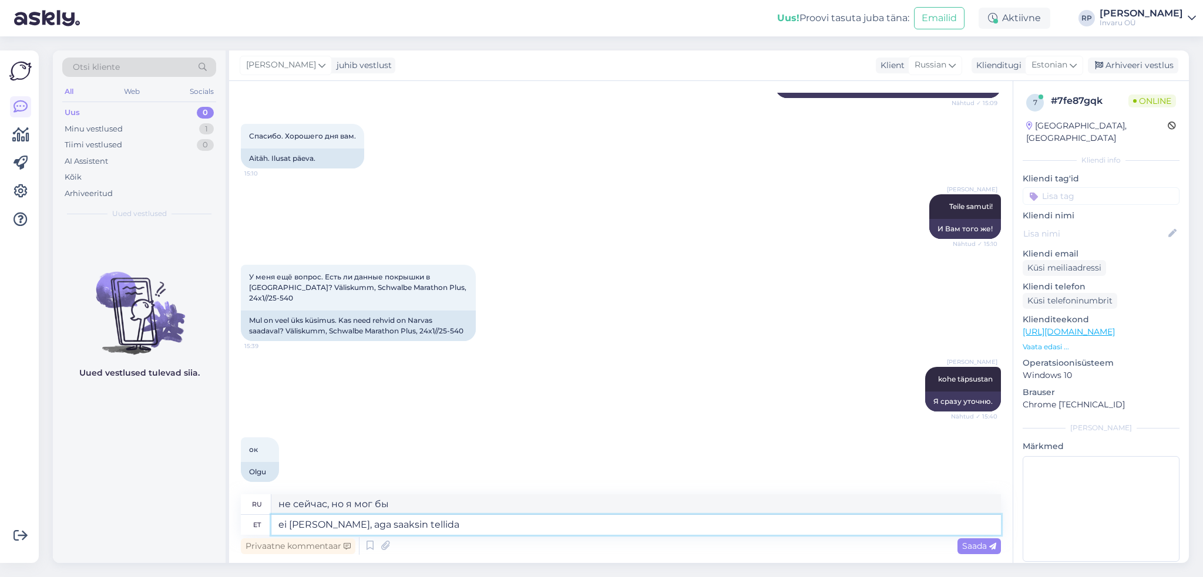
type textarea "сейчас нет, но я могу заказать"
type textarea "ei ole hetkel, aga saaksin tellida Narva"
type textarea "сейчас нет, но могу заказать в [GEOGRAPHIC_DATA]"
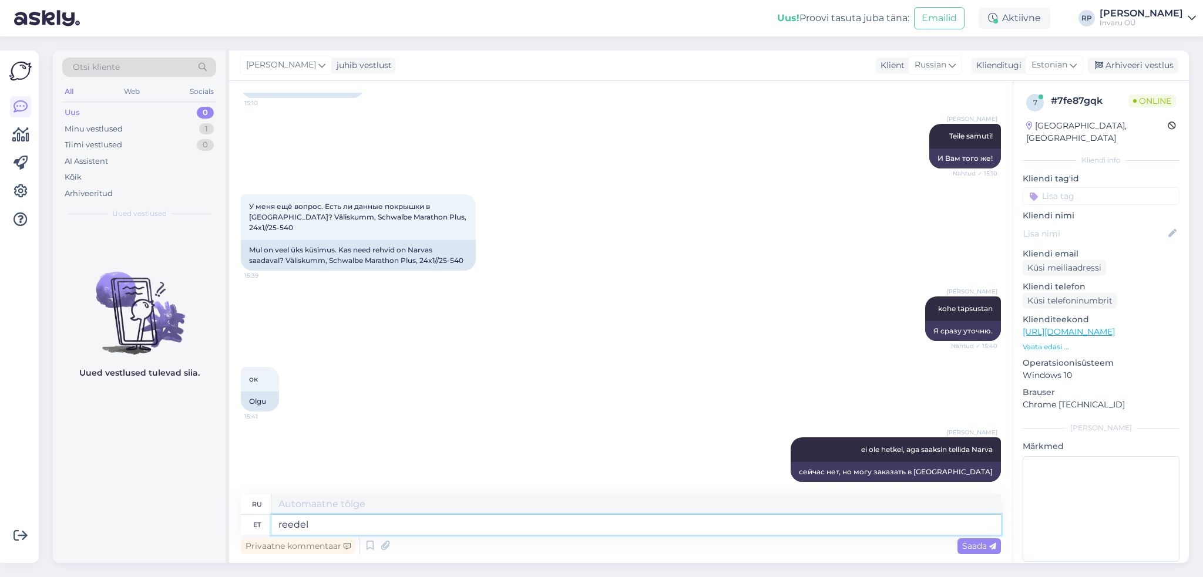
type textarea "reedel o"
type textarea "в пятницу"
type textarea "reedel on"
type textarea "в пятницу это"
type textarea "reedel on [PERSON_NAME]"
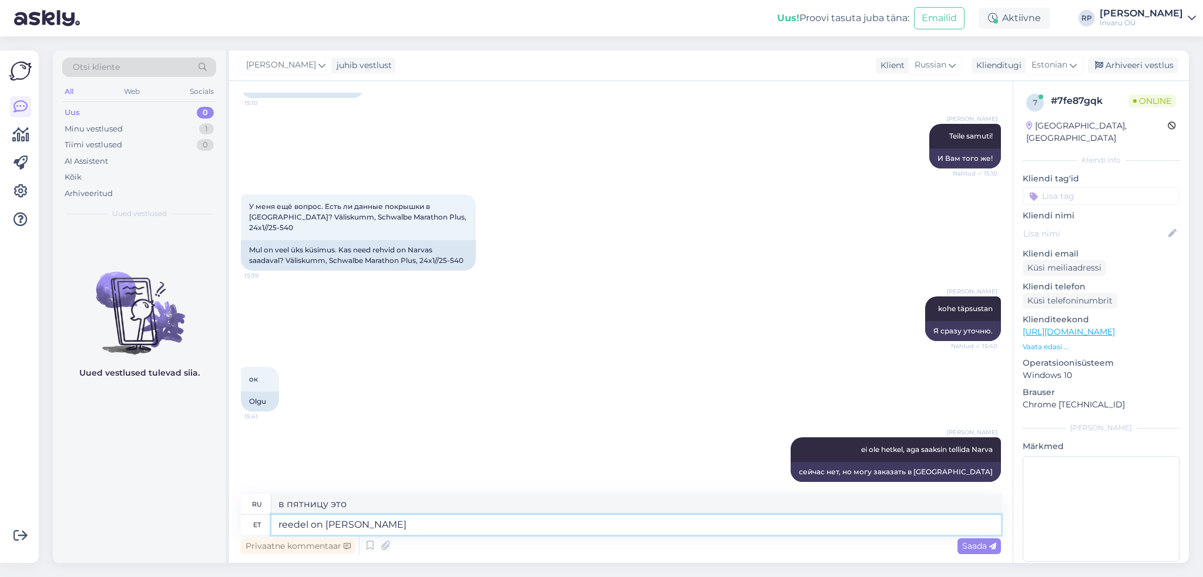
type textarea "Пятница — хороший день."
type textarea "reedel on kaubapäev"
type textarea "Пятница — день покупок."
type textarea "reedel on kaubapäev"
click at [977, 540] on div "Saada" at bounding box center [978, 546] width 43 height 16
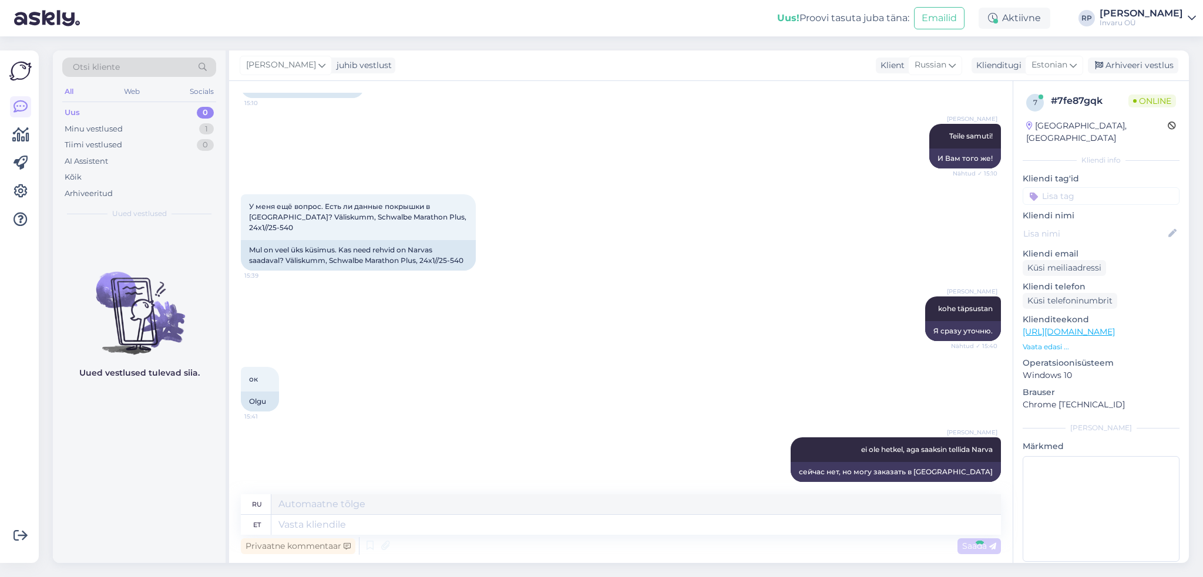
scroll to position [891, 0]
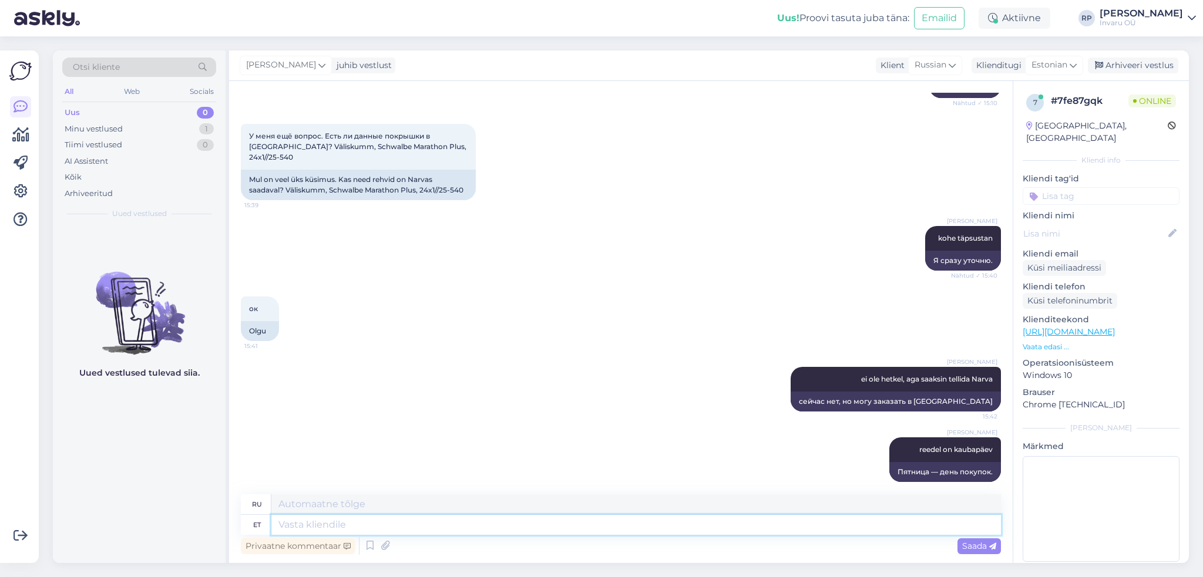
click at [322, 527] on textarea at bounding box center [635, 525] width 729 height 20
click at [463, 525] on textarea at bounding box center [635, 525] width 729 height 20
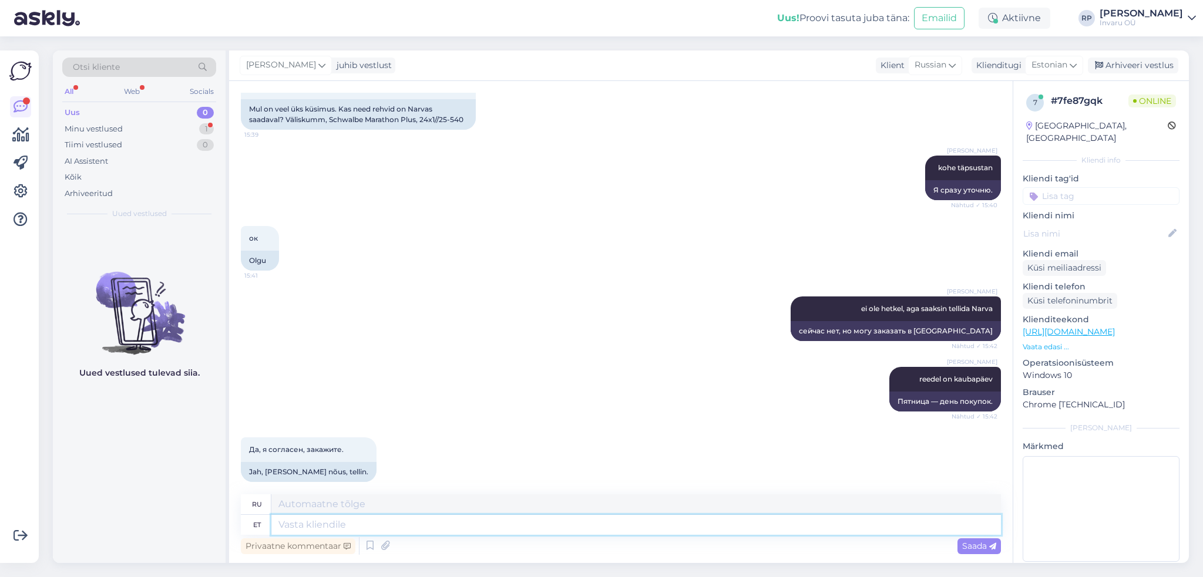
click at [335, 528] on textarea at bounding box center [635, 525] width 729 height 20
type textarea "sisekummid o"
type textarea "камеры"
type textarea "sisekummid on"
type textarea "внутренние камеры"
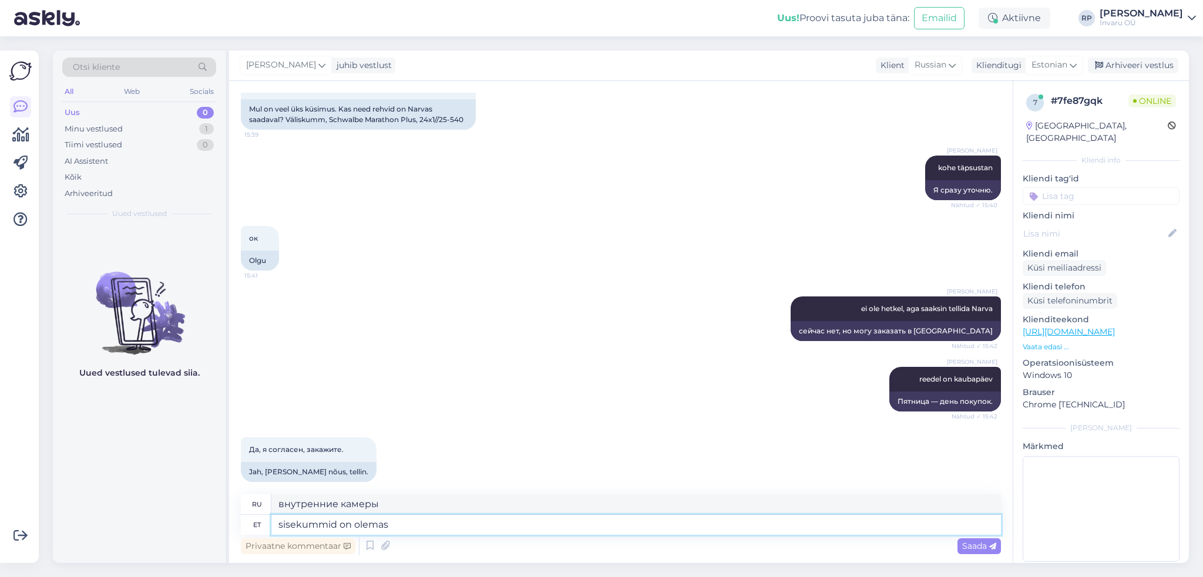
type textarea "sisekummid on olemas?"
type textarea "Есть ли камеры?"
type textarea "sisekummid on olemas?"
click at [972, 545] on span "Saada" at bounding box center [979, 546] width 34 height 11
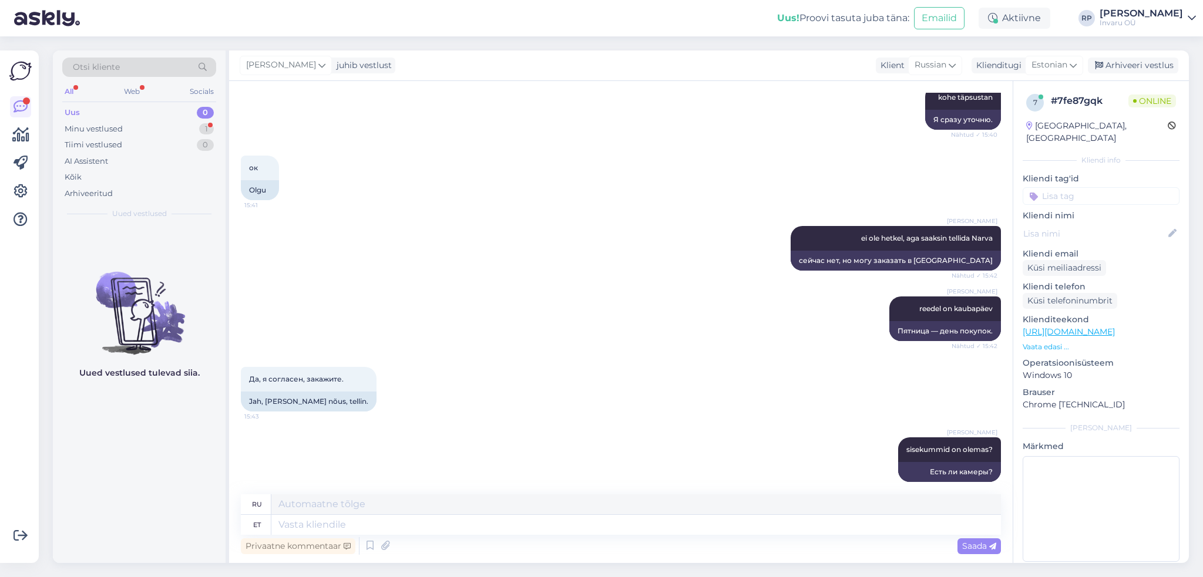
scroll to position [0, 0]
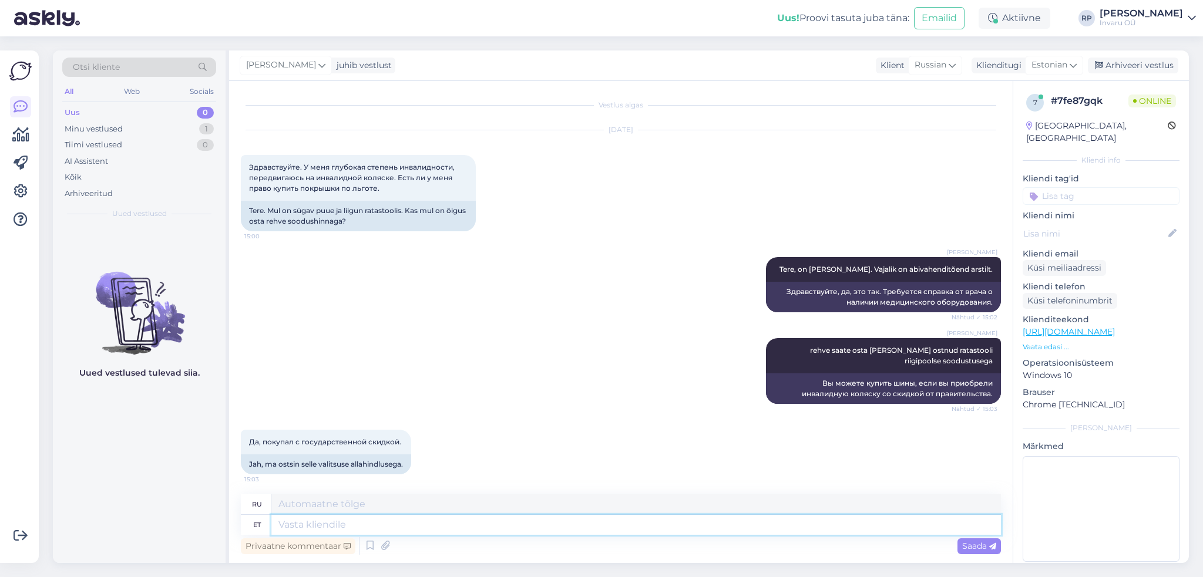
click at [362, 528] on textarea at bounding box center [635, 525] width 729 height 20
type textarea "teen"
type textarea "Я делаю"
type textarea "teen tellimuse"
type textarea "Я сделаю заказ."
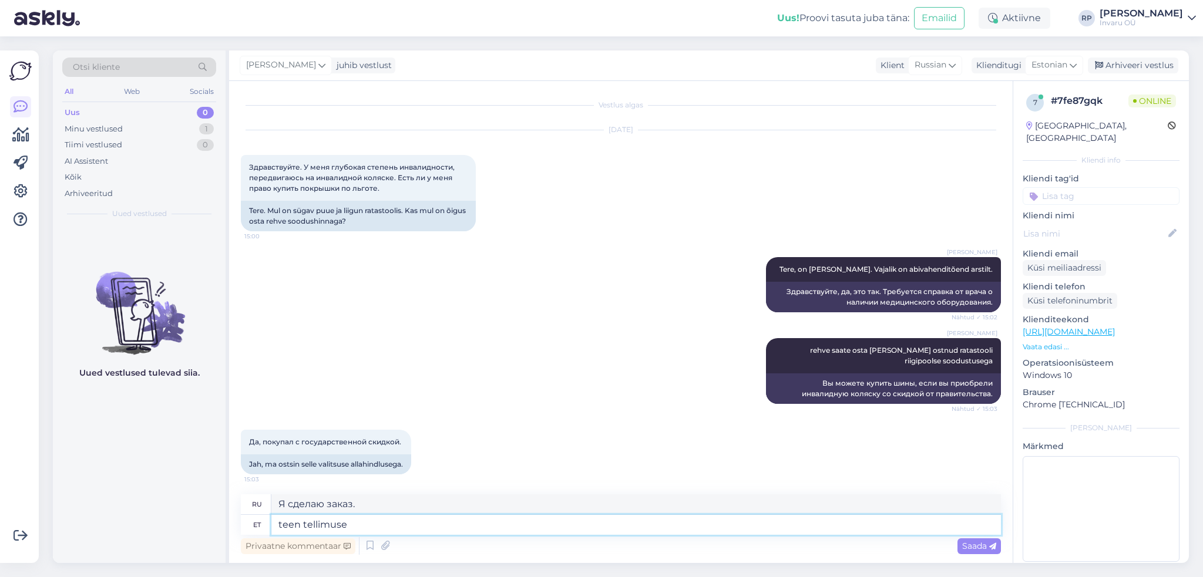
type textarea "teen tellimuse."
type textarea "Я оформляю заказ."
type textarea "teen tellimuse."
click at [1057, 293] on div "Küsi telefoninumbrit" at bounding box center [1069, 301] width 95 height 16
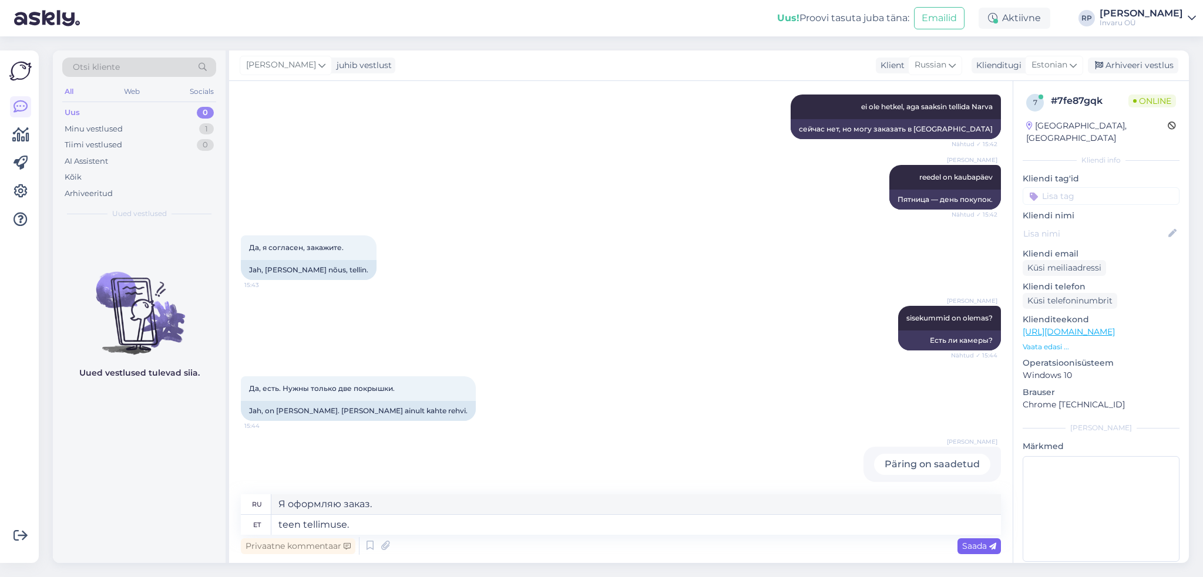
click at [972, 541] on span "Saada" at bounding box center [979, 546] width 34 height 11
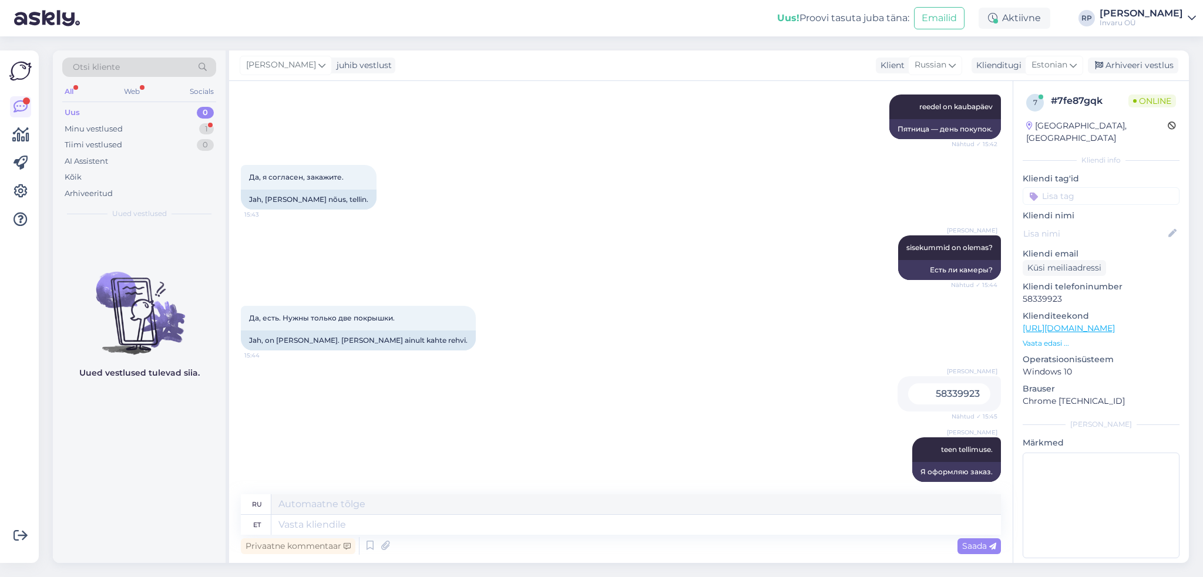
scroll to position [1304, 0]
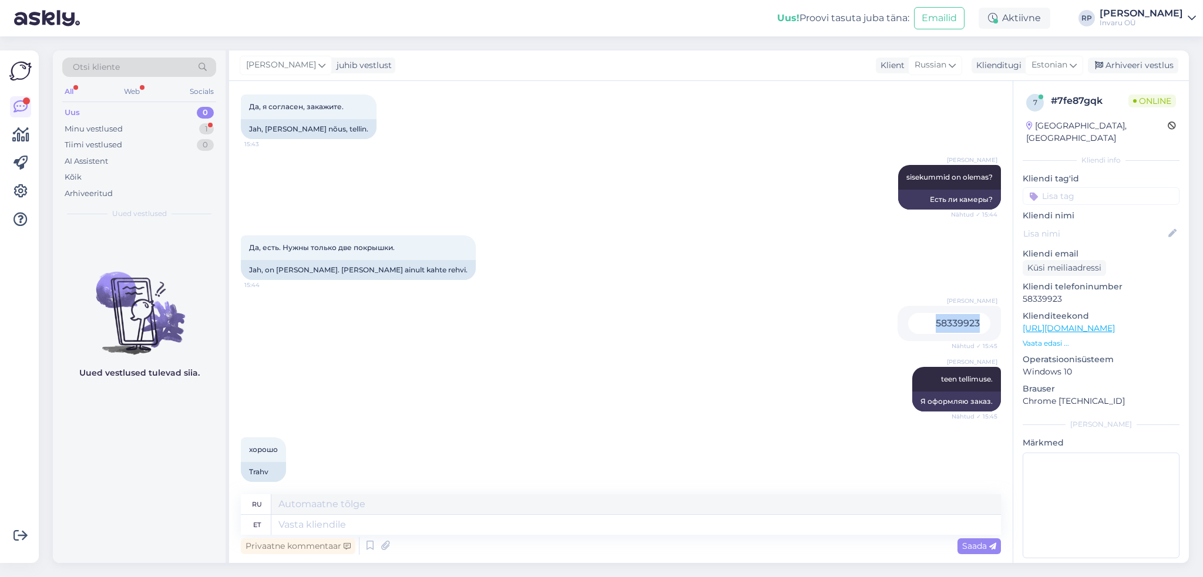
drag, startPoint x: 975, startPoint y: 313, endPoint x: 925, endPoint y: 312, distance: 49.3
click at [925, 313] on div "58339923" at bounding box center [949, 323] width 82 height 21
copy div "58339923"
click at [350, 521] on textarea at bounding box center [635, 525] width 729 height 20
click at [348, 529] on textarea at bounding box center [635, 525] width 729 height 20
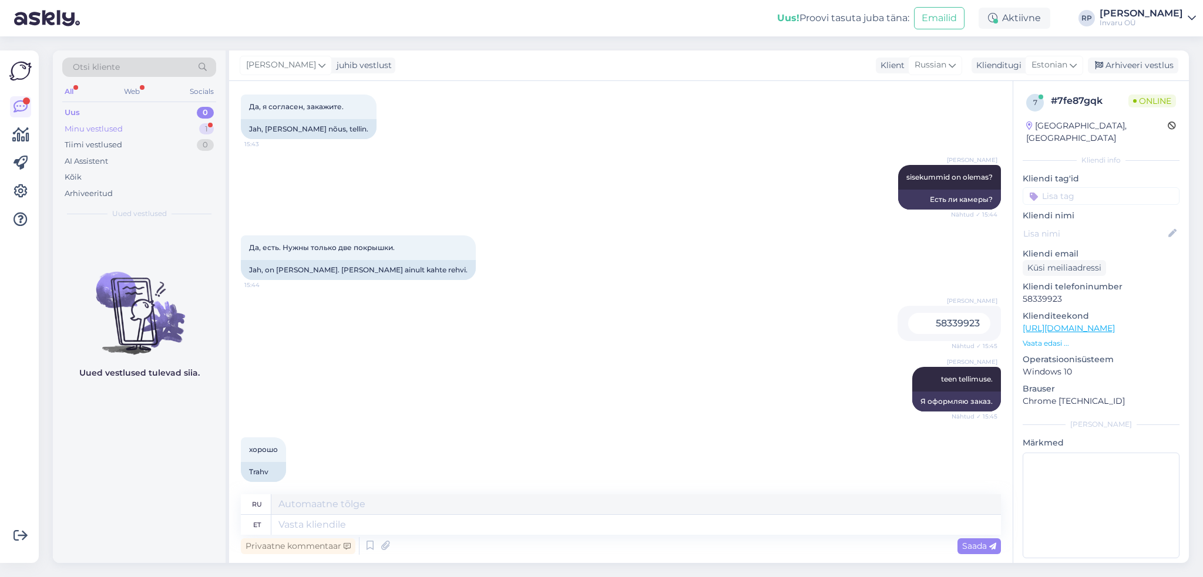
click at [96, 128] on div "Minu vestlused" at bounding box center [94, 129] width 58 height 12
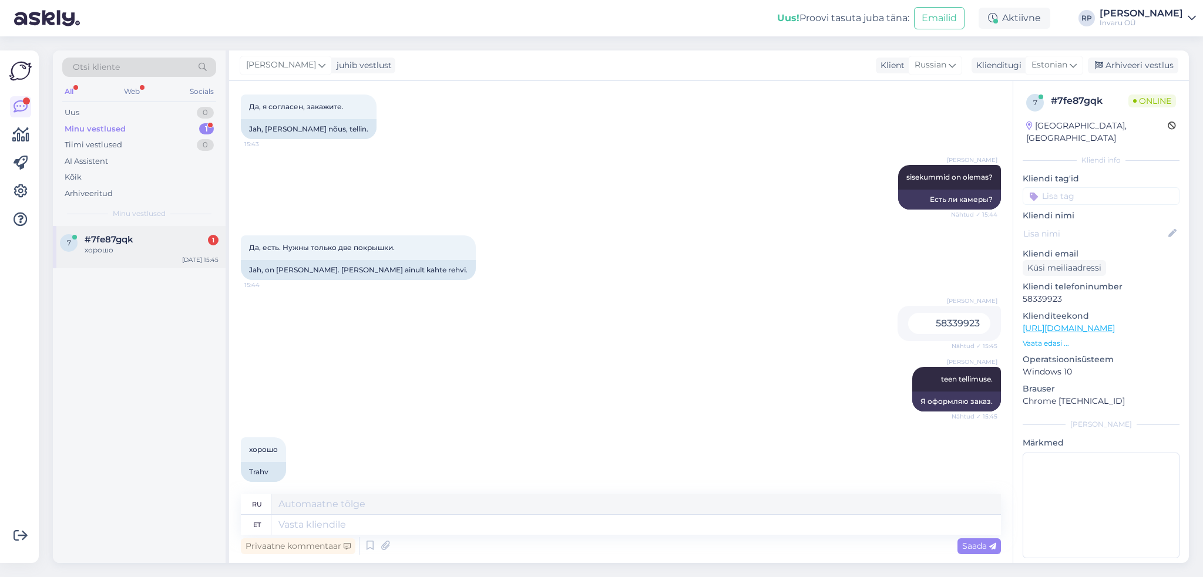
click at [110, 227] on div "7 #7fe87gqk 1 хорошо [DATE] 15:45" at bounding box center [139, 247] width 173 height 42
click at [413, 525] on textarea at bounding box center [635, 525] width 729 height 20
click at [366, 547] on icon at bounding box center [370, 546] width 14 height 18
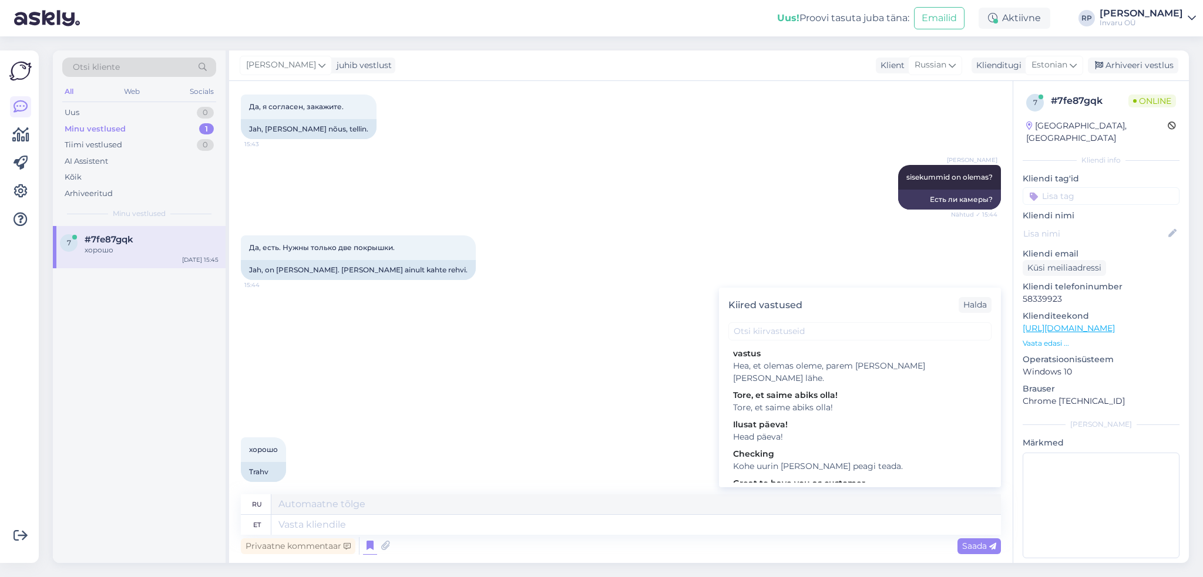
drag, startPoint x: 789, startPoint y: 392, endPoint x: 810, endPoint y: 392, distance: 21.1
click at [789, 402] on div "Tore, et saime abiks olla!" at bounding box center [860, 408] width 254 height 12
type textarea "Рады, что смогли быть полезны!"
type textarea "Tore, et saime abiks olla!"
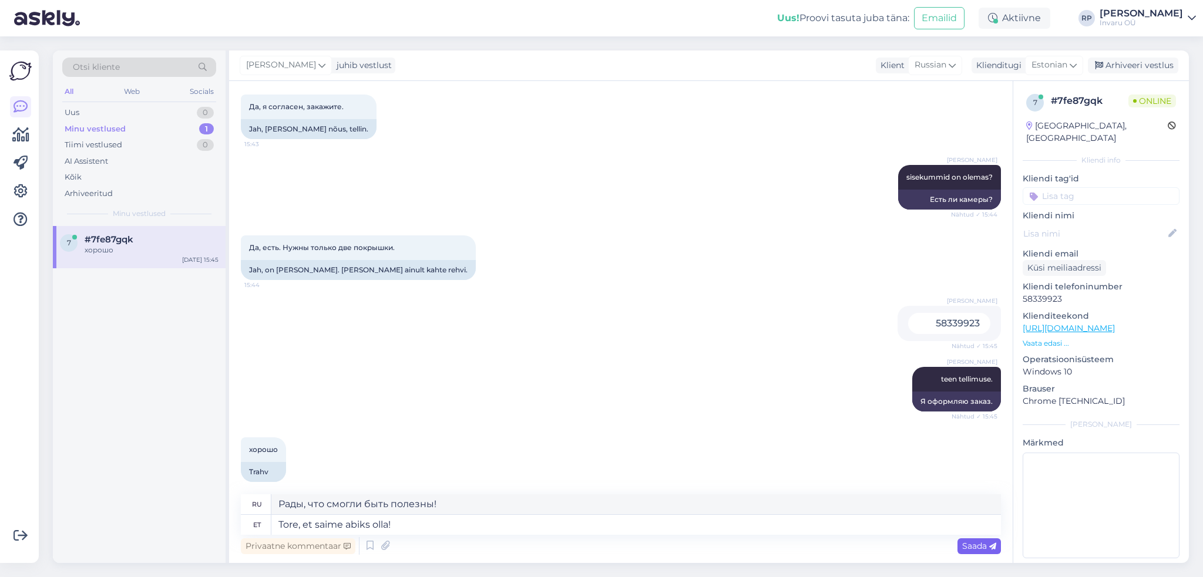
click at [972, 543] on span "Saada" at bounding box center [979, 546] width 34 height 11
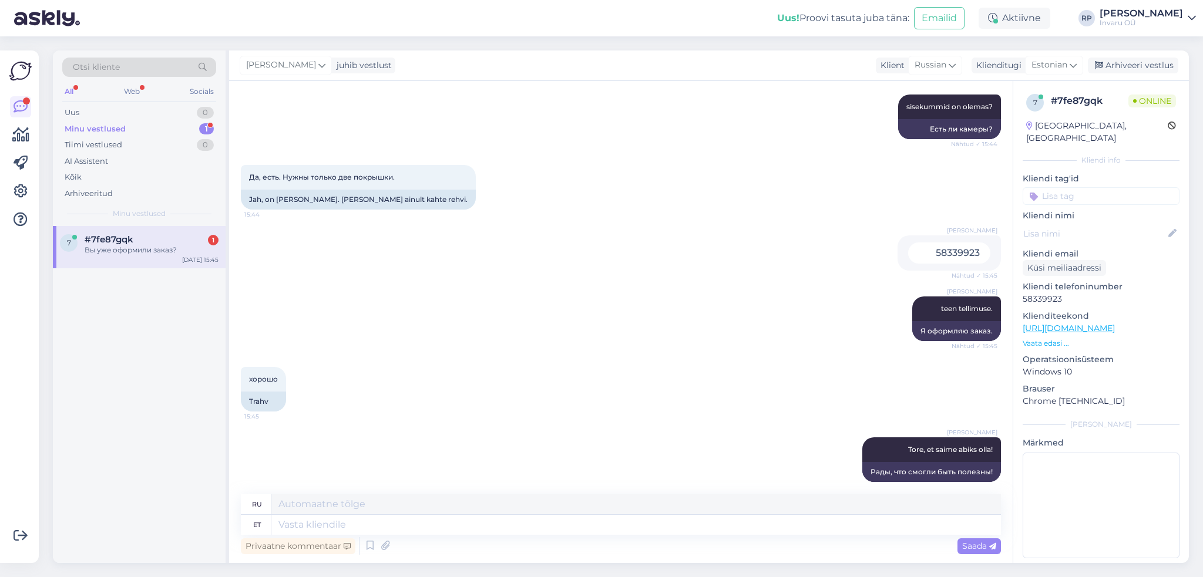
scroll to position [1445, 0]
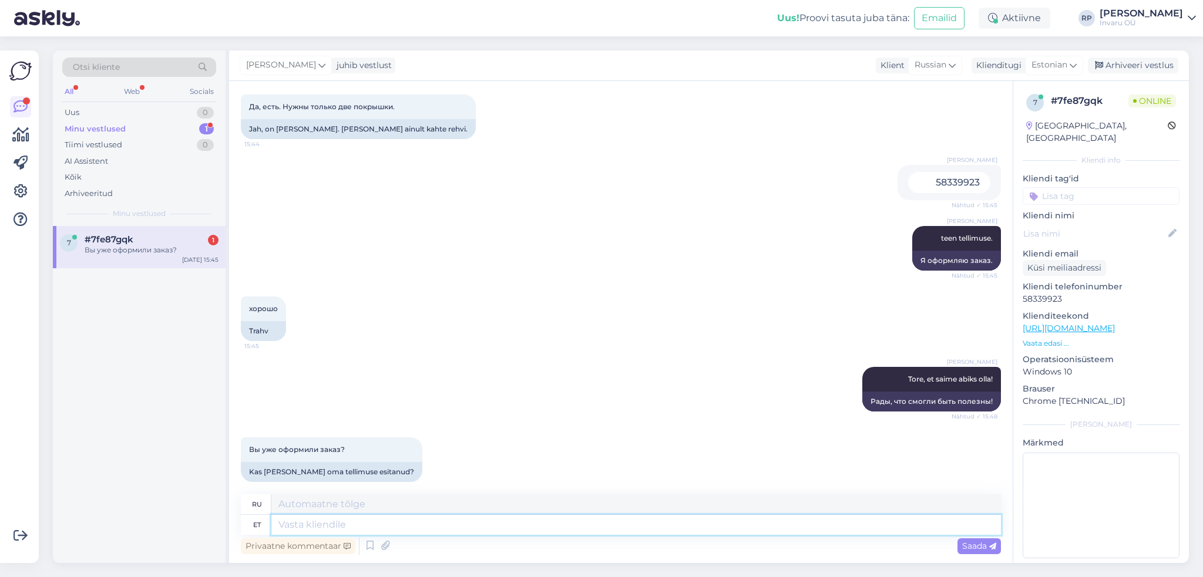
click at [323, 530] on textarea at bounding box center [635, 525] width 729 height 20
type textarea "jah"
type textarea "да"
type textarea "jah"
click at [967, 552] on div "Saada" at bounding box center [978, 546] width 43 height 16
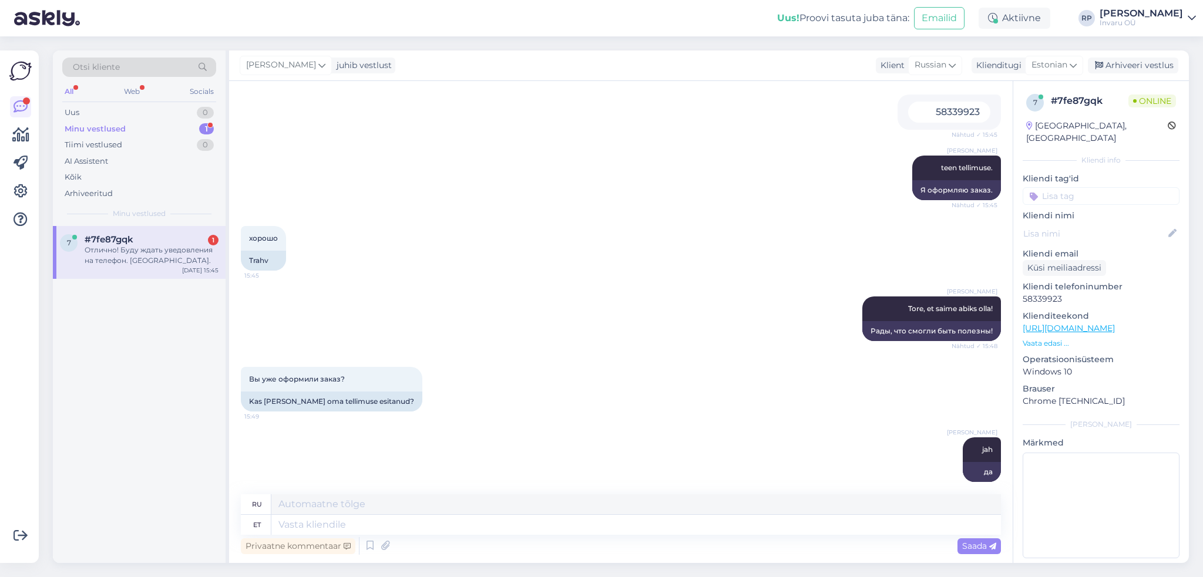
scroll to position [1586, 0]
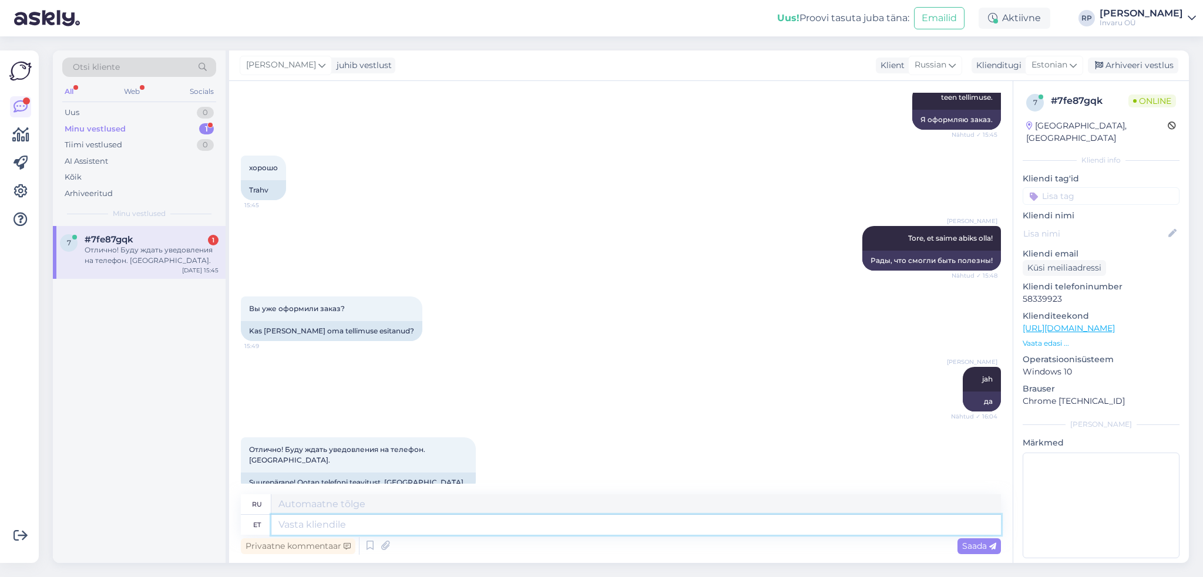
click at [458, 525] on textarea at bounding box center [635, 525] width 729 height 20
click at [97, 127] on div "Minu vestlused" at bounding box center [95, 129] width 61 height 12
click at [122, 258] on div "Отлично! Буду ждать уведовления на телефон. [GEOGRAPHIC_DATA]." at bounding box center [152, 255] width 134 height 21
click at [1120, 66] on div "Arhiveeri vestlus" at bounding box center [1132, 66] width 90 height 16
